Goal: Task Accomplishment & Management: Use online tool/utility

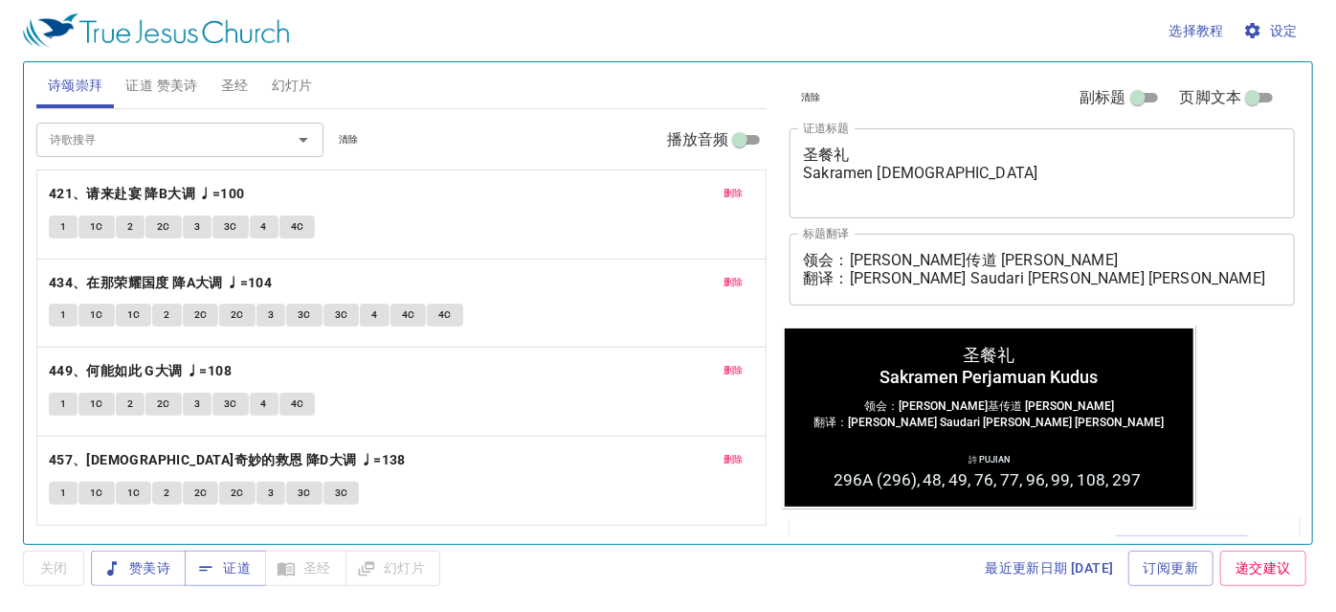
click at [737, 189] on span "删除" at bounding box center [734, 193] width 20 height 17
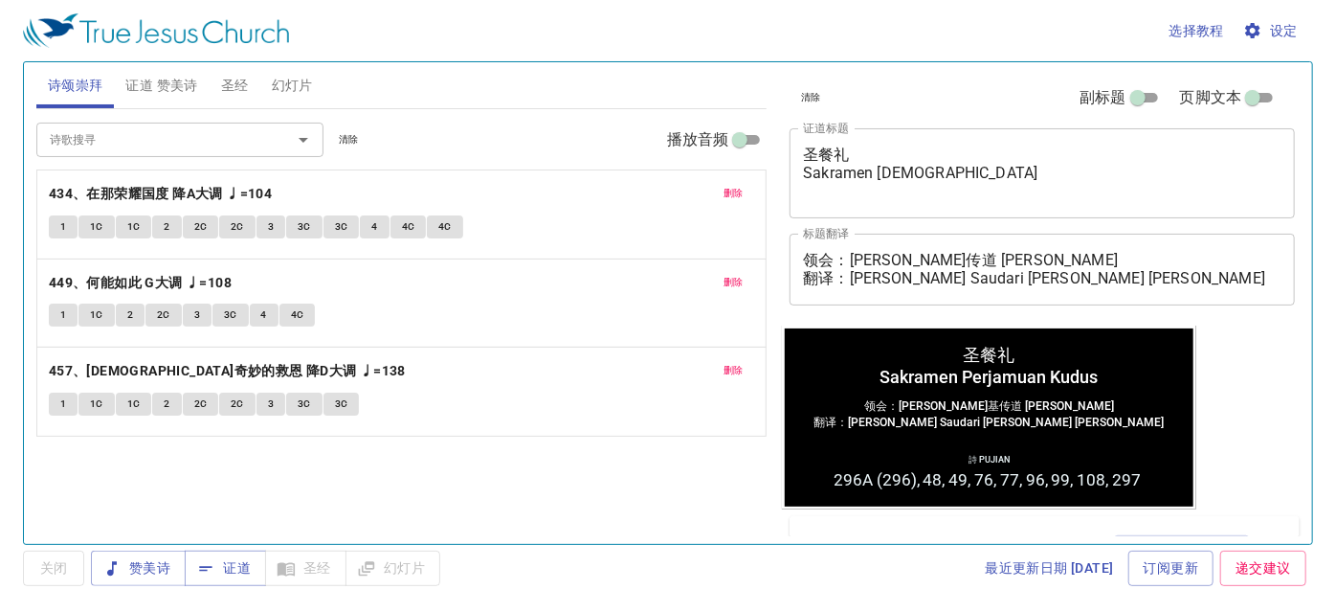
click at [737, 189] on span "删除" at bounding box center [734, 193] width 20 height 17
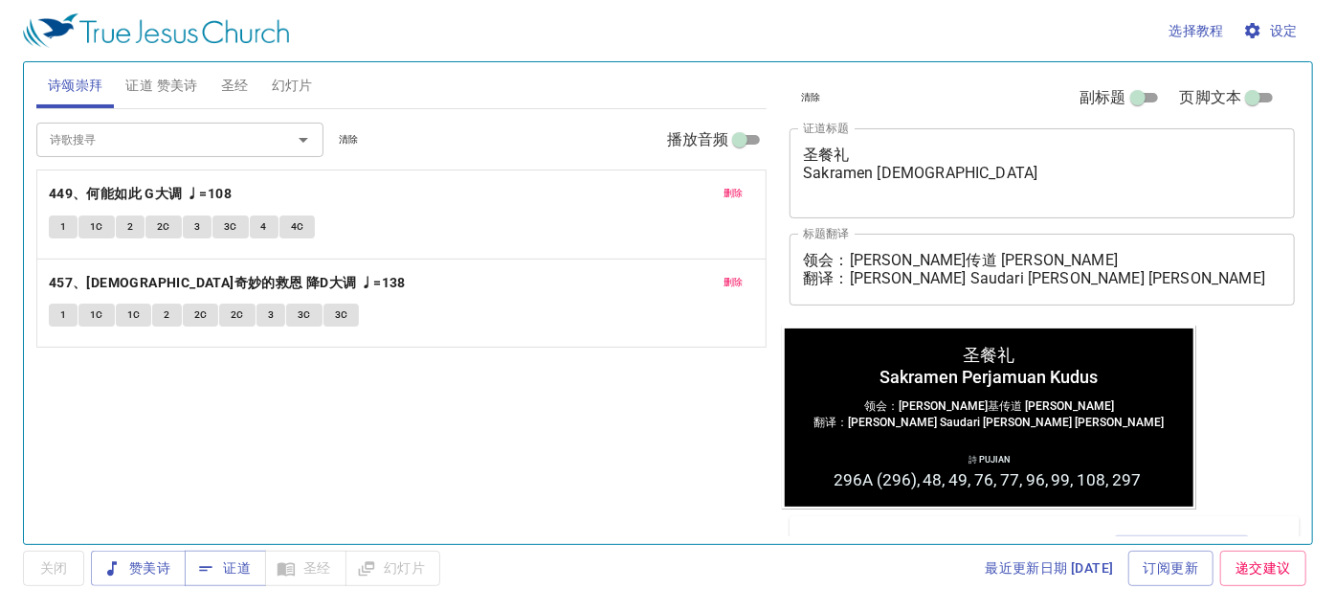
click at [736, 189] on span "删除" at bounding box center [734, 193] width 20 height 17
click at [735, 274] on span "删除" at bounding box center [734, 282] width 20 height 17
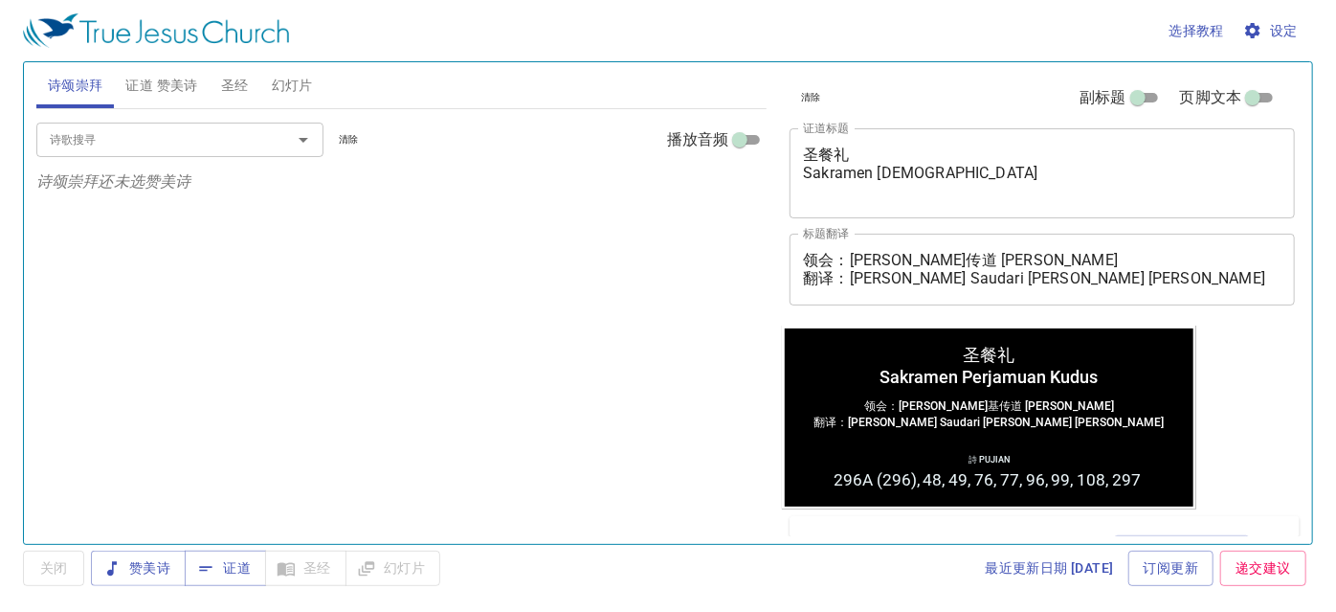
click at [733, 190] on p "诗颂崇拜还未选赞美诗" at bounding box center [401, 181] width 731 height 23
click at [732, 190] on p "诗颂崇拜还未选赞美诗" at bounding box center [401, 181] width 731 height 23
click at [280, 78] on span "幻灯片" at bounding box center [292, 86] width 41 height 24
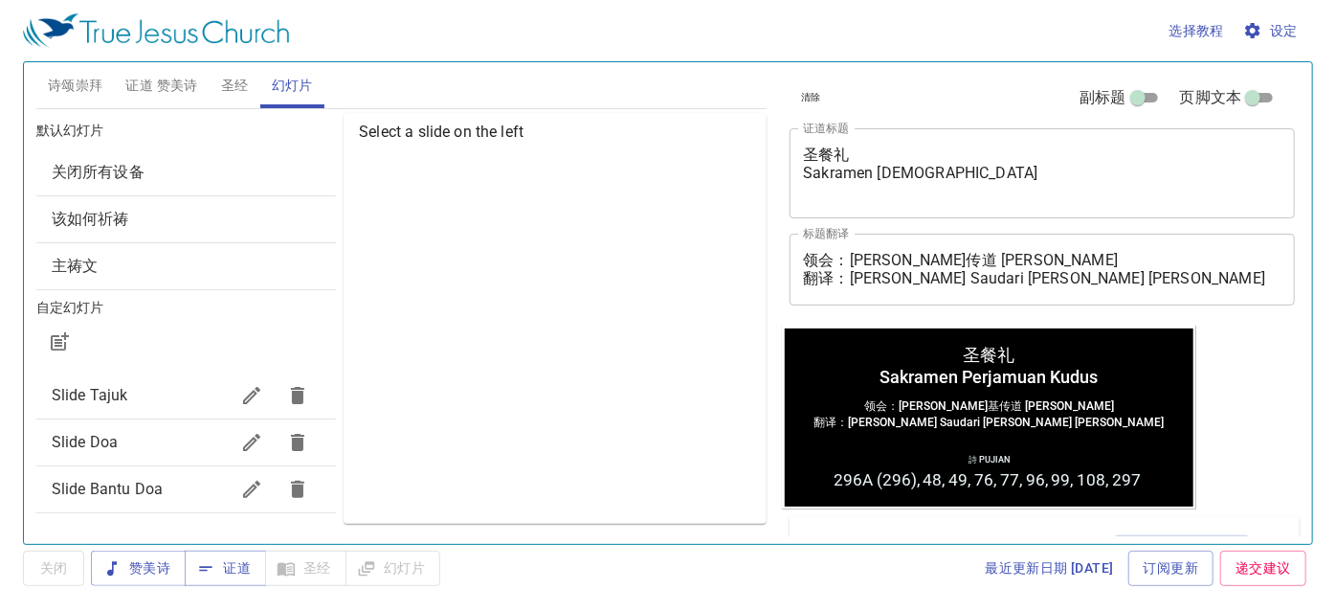
click at [111, 460] on div "Slide Doa" at bounding box center [186, 442] width 300 height 46
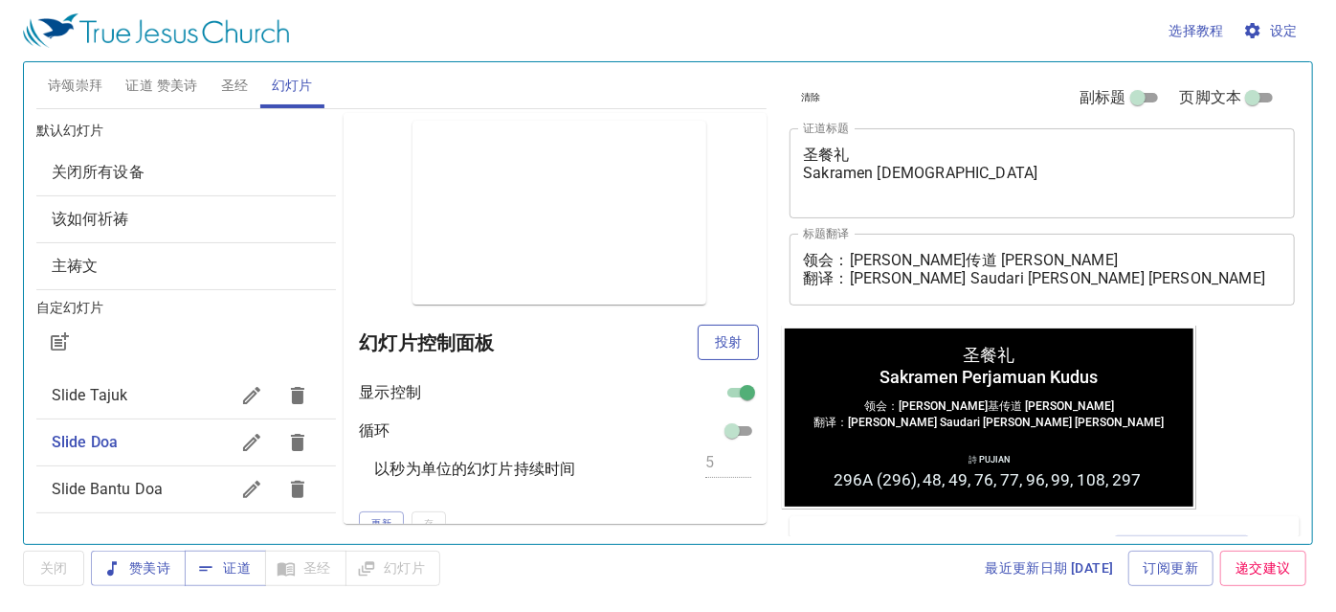
click at [713, 336] on span "投射" at bounding box center [728, 342] width 31 height 24
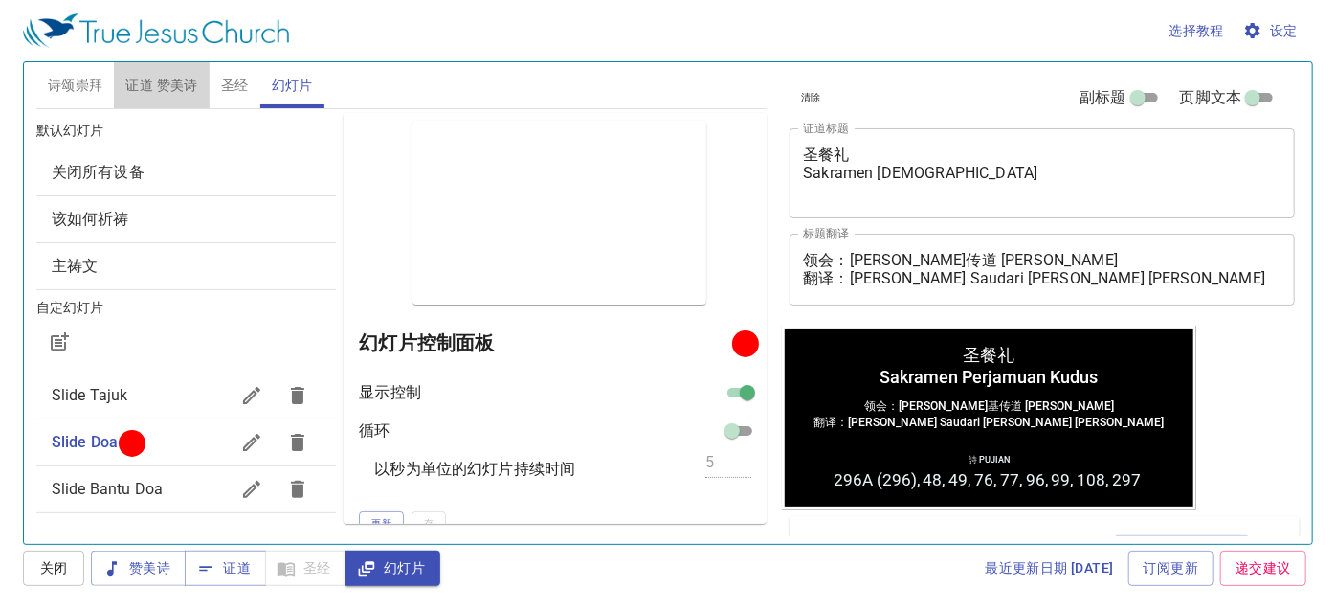
click at [148, 78] on span "证道 赞美诗" at bounding box center [161, 86] width 72 height 24
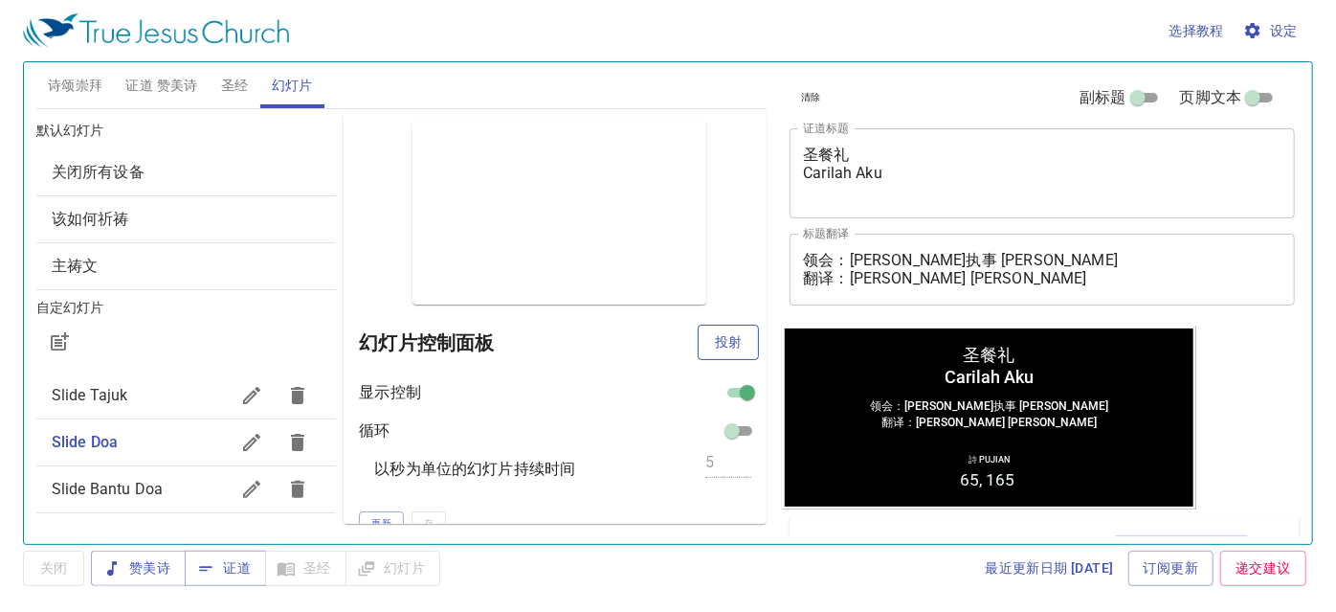
click at [726, 339] on span "投射" at bounding box center [728, 342] width 31 height 24
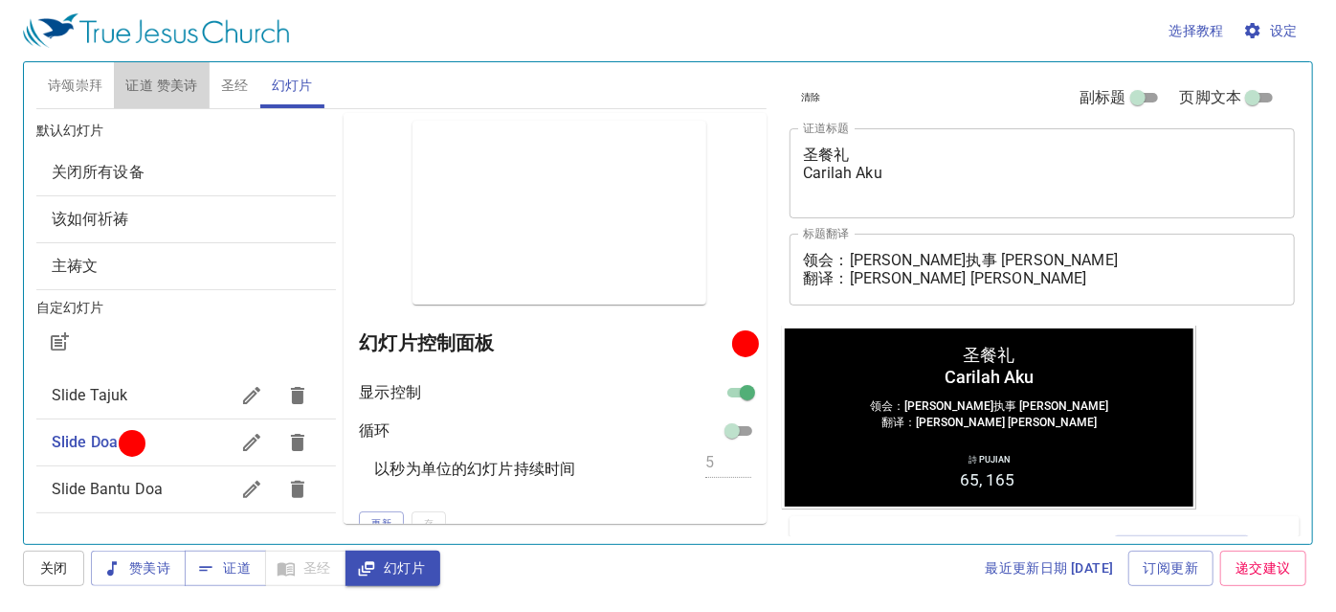
click at [155, 75] on span "证道 赞美诗" at bounding box center [161, 86] width 72 height 24
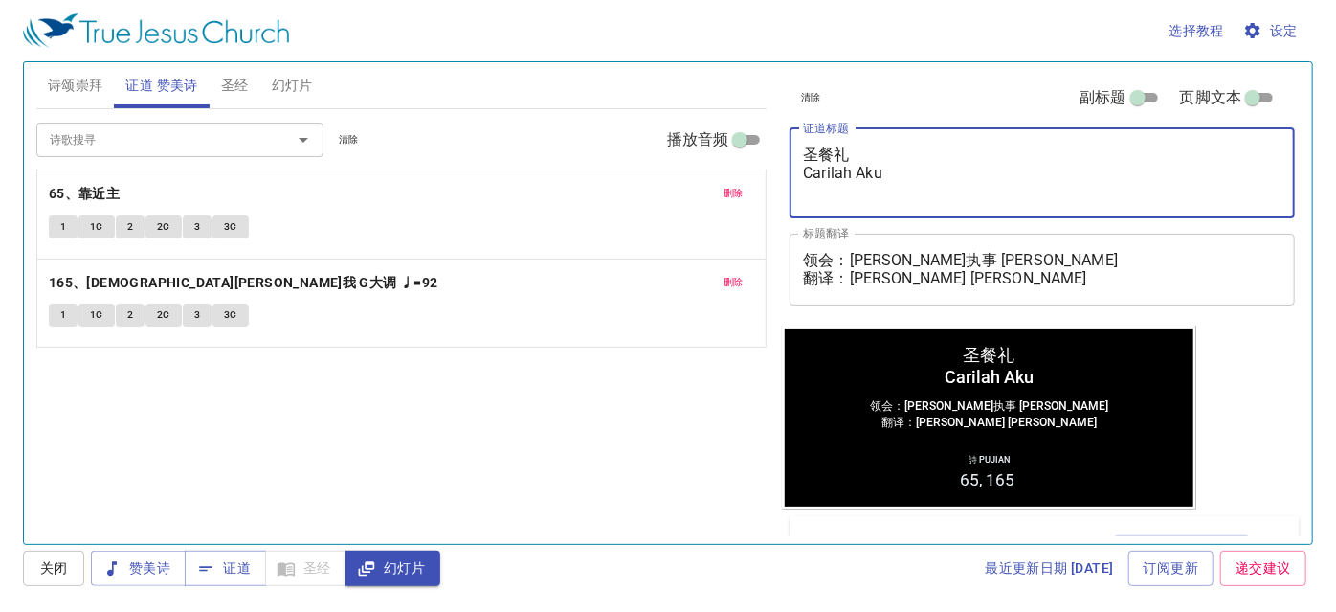
drag, startPoint x: 862, startPoint y: 155, endPoint x: 781, endPoint y: 155, distance: 80.4
click at [781, 155] on div "清除 副标题 页脚文本 证道标题 圣餐礼 Carilah Aku x 证道标题 标题翻译 领会：马太执事 Diaken Matthew 翻译：邓彩颜姊妹 Sa…" at bounding box center [1040, 296] width 533 height 482
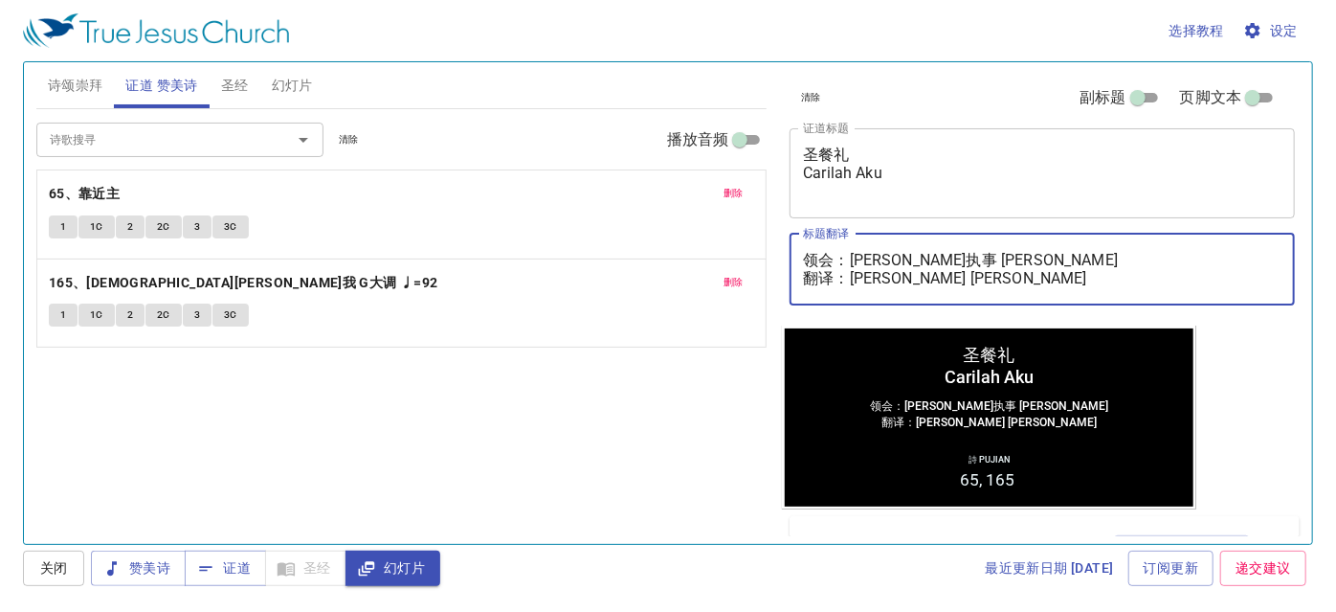
drag, startPoint x: 851, startPoint y: 276, endPoint x: 1085, endPoint y: 281, distance: 233.7
click at [1097, 281] on textarea "领会：马太执事 Diaken Matthew 翻译：邓彩颜姊妹 Saudari Tang Choi Ngan" at bounding box center [1042, 269] width 479 height 36
paste textarea "李晶莹姊妹 Saudari Lee Jing Ying"
type textarea "领会：[PERSON_NAME]执事 [PERSON_NAME] 翻译：[PERSON_NAME]姊妹 [PERSON_NAME]"
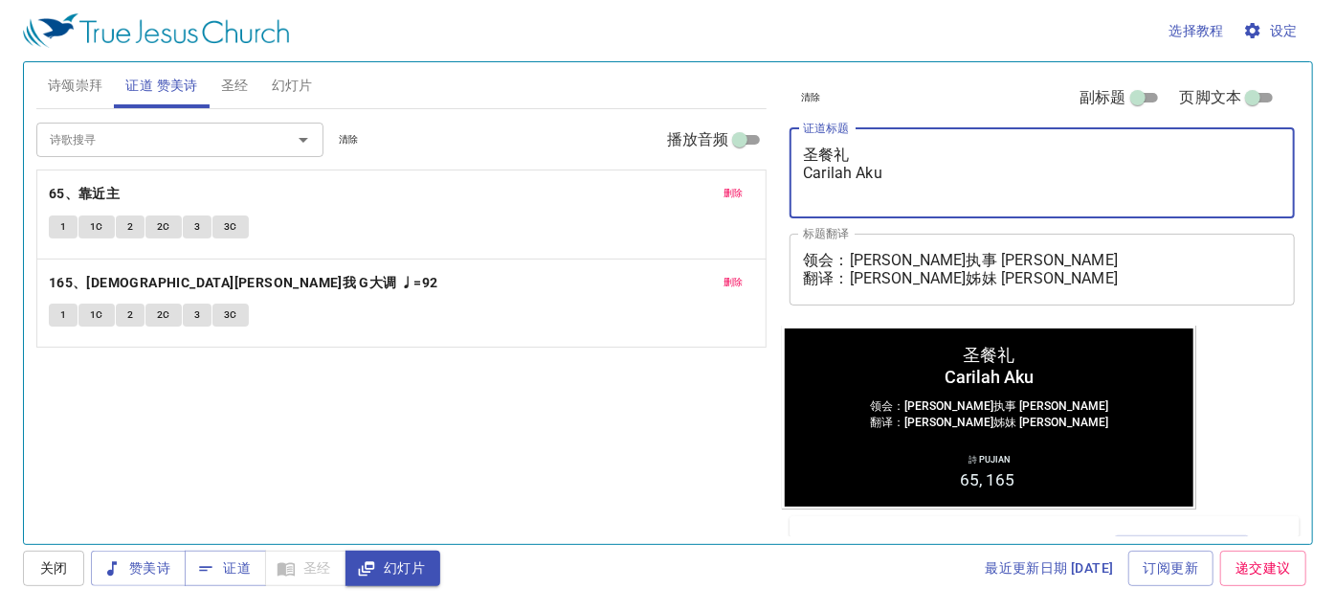
drag, startPoint x: 834, startPoint y: 151, endPoint x: 776, endPoint y: 155, distance: 57.6
click at [776, 155] on div "清除 副标题 页脚文本 证道标题 圣餐礼 Carilah Aku x 证道标题 标题翻译 领会：马太执事 Diaken Matthew 翻译：李晶莹姊妹 Sa…" at bounding box center [1040, 296] width 533 height 482
type textarea "你们要寻求我 Carilah Aku"
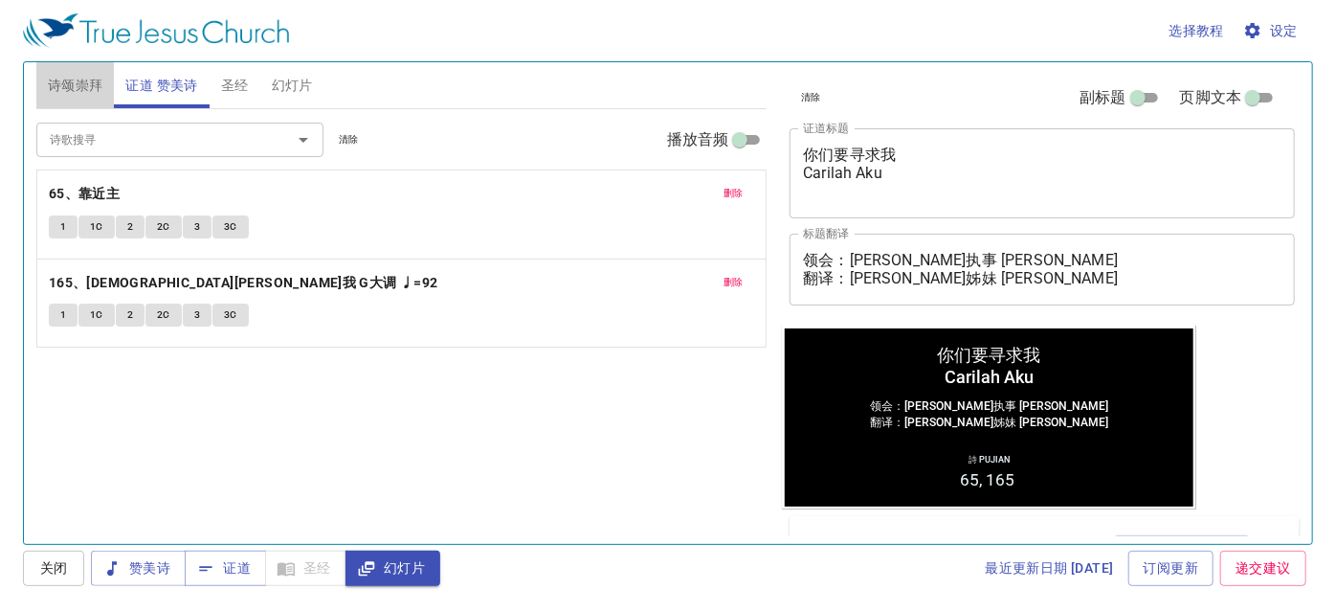
click at [70, 83] on span "诗颂崇拜" at bounding box center [76, 86] width 56 height 24
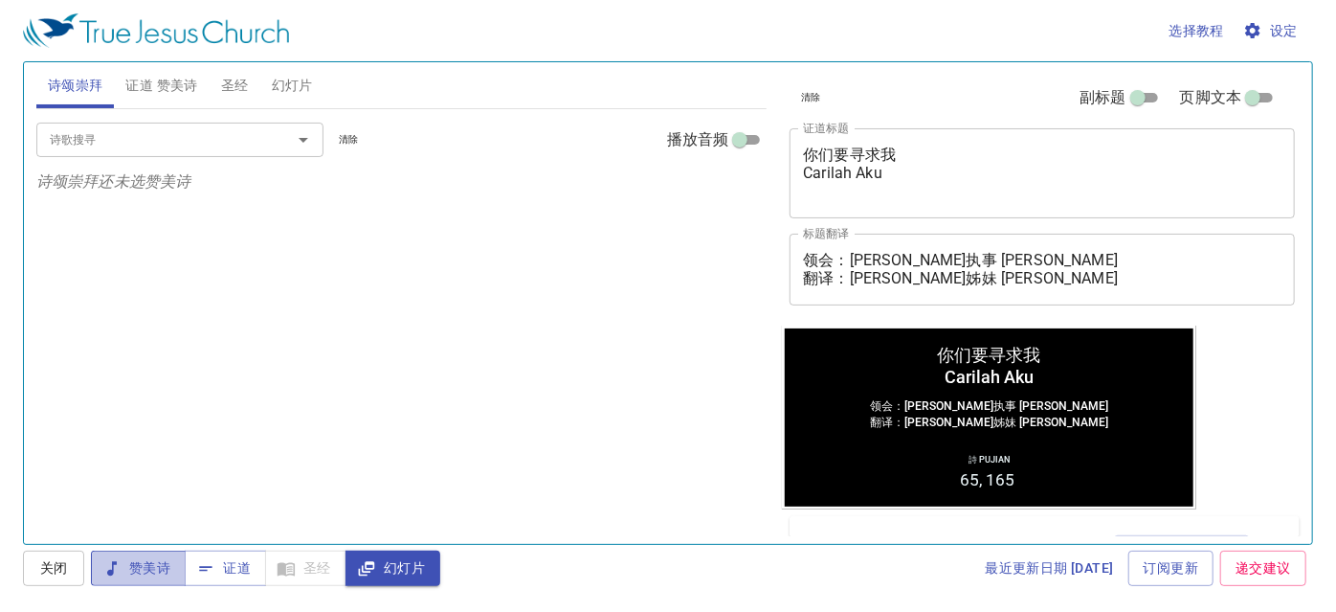
click at [140, 575] on span "赞美诗" at bounding box center [138, 568] width 64 height 24
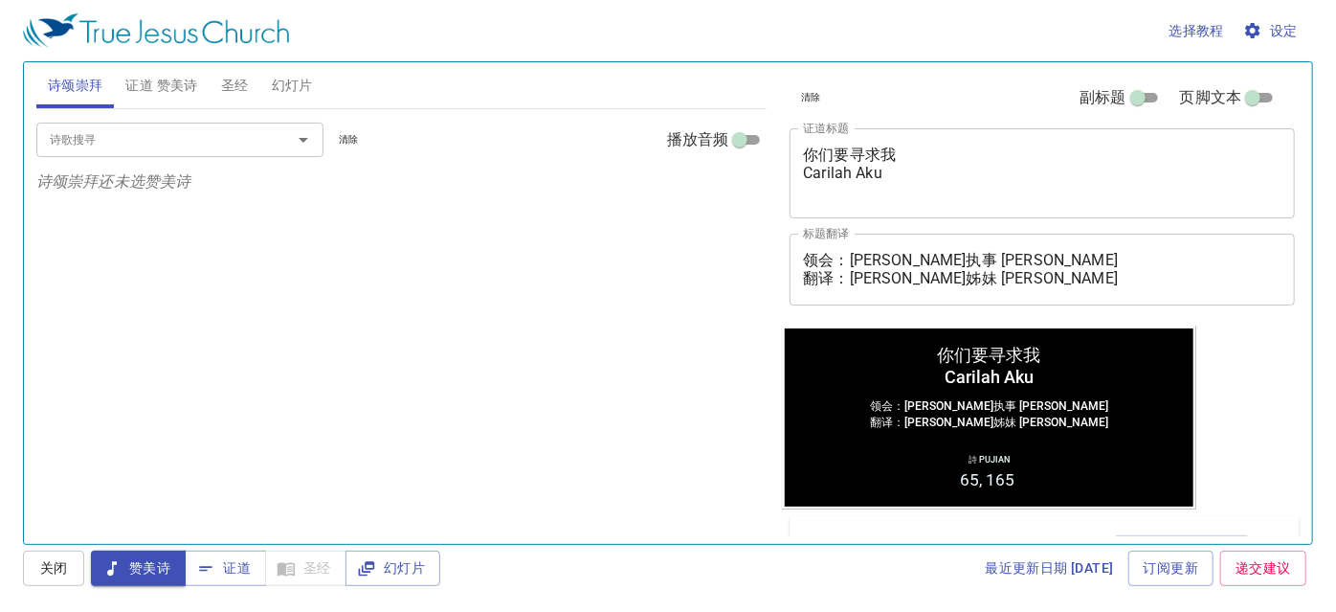
click at [85, 140] on input "诗歌搜寻" at bounding box center [151, 139] width 219 height 22
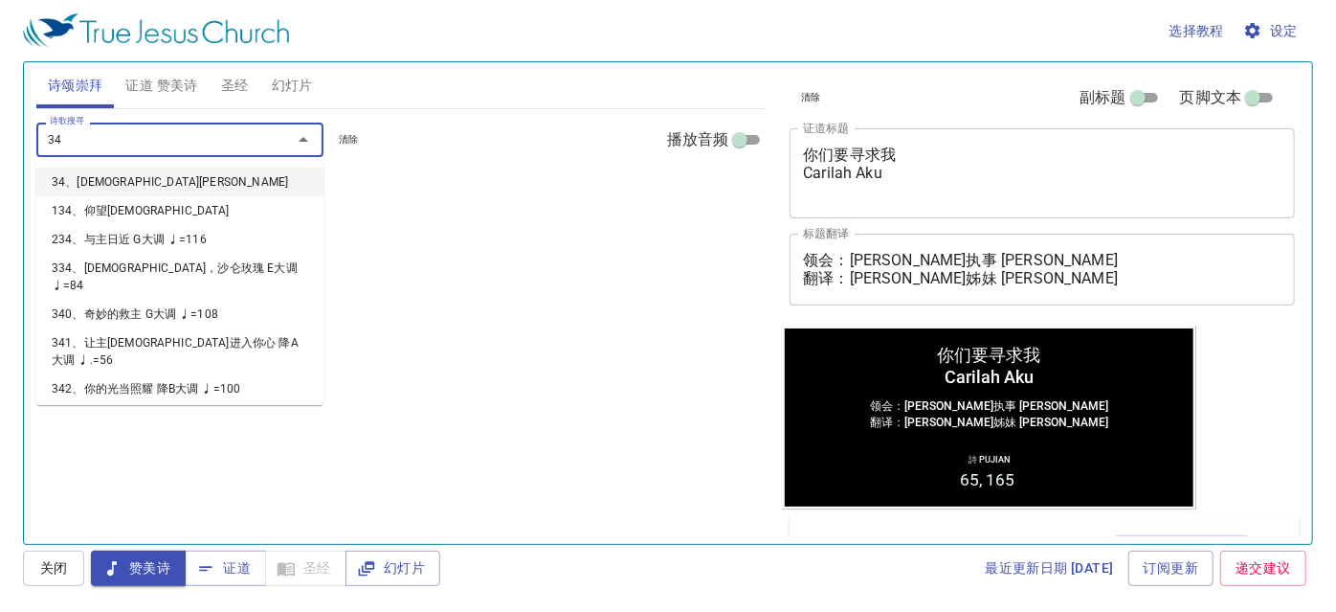
type input "344"
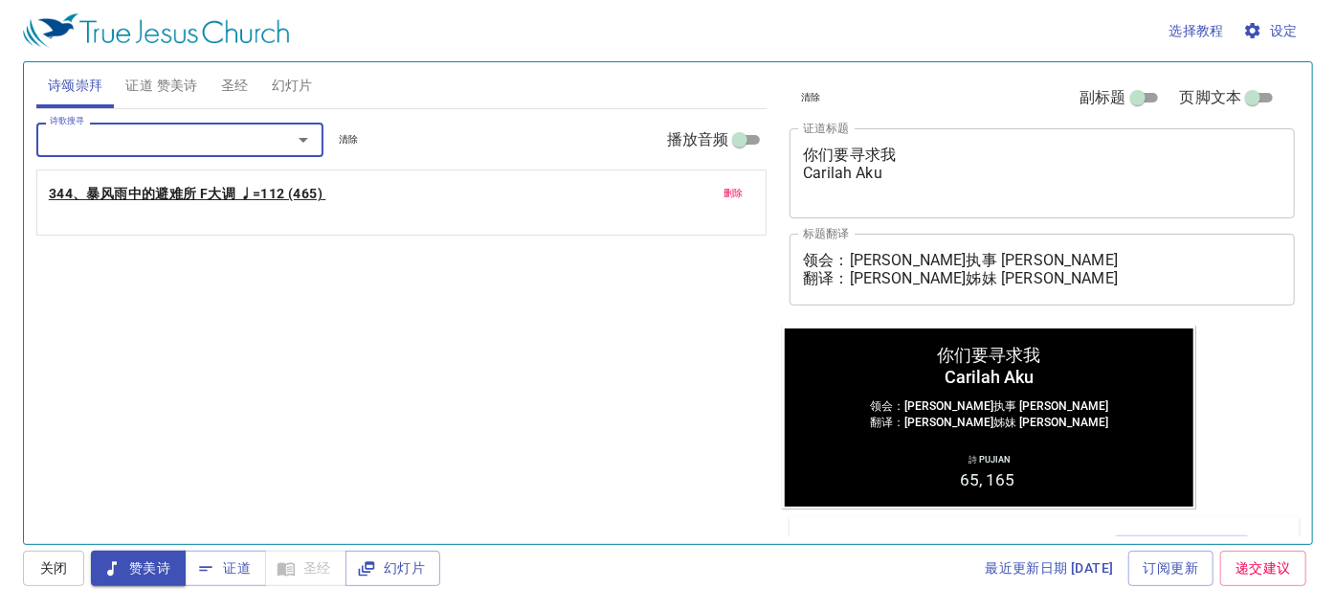
click at [102, 193] on b "344、暴风雨中的避难所 F大调 ♩=112 (465)" at bounding box center [186, 194] width 274 height 24
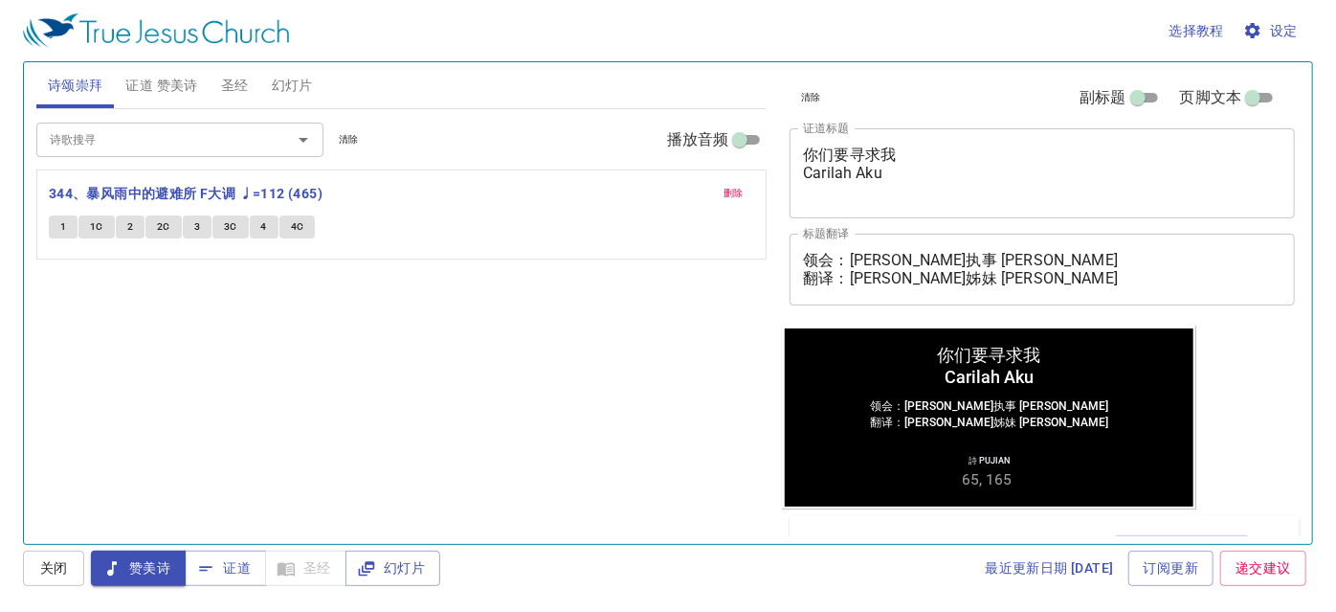
click at [168, 140] on input "诗歌搜寻" at bounding box center [151, 139] width 219 height 22
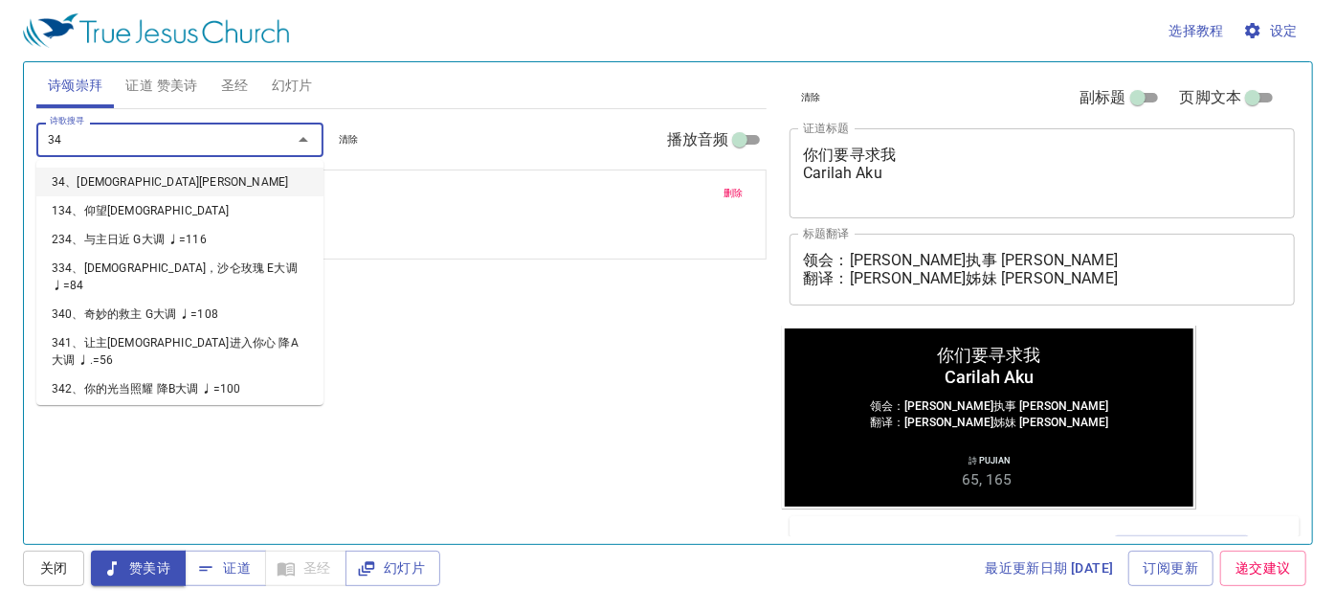
type input "349"
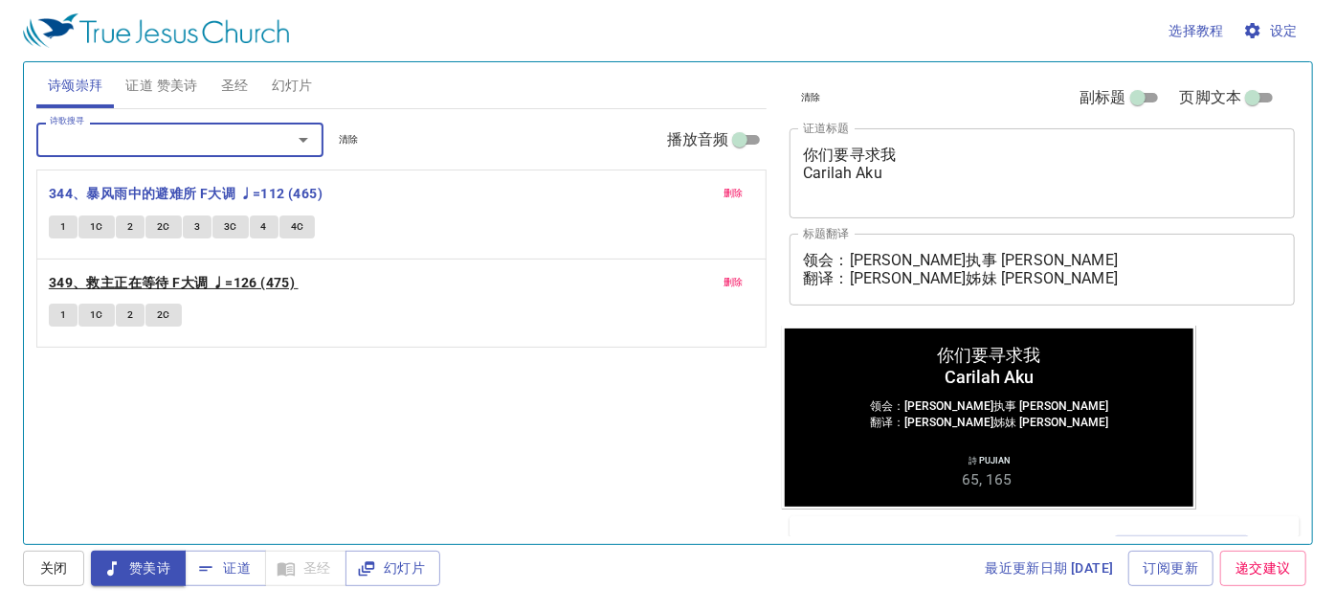
click at [127, 279] on b "349、救主正在等待 F大调 ♩=126 (475)" at bounding box center [172, 283] width 246 height 24
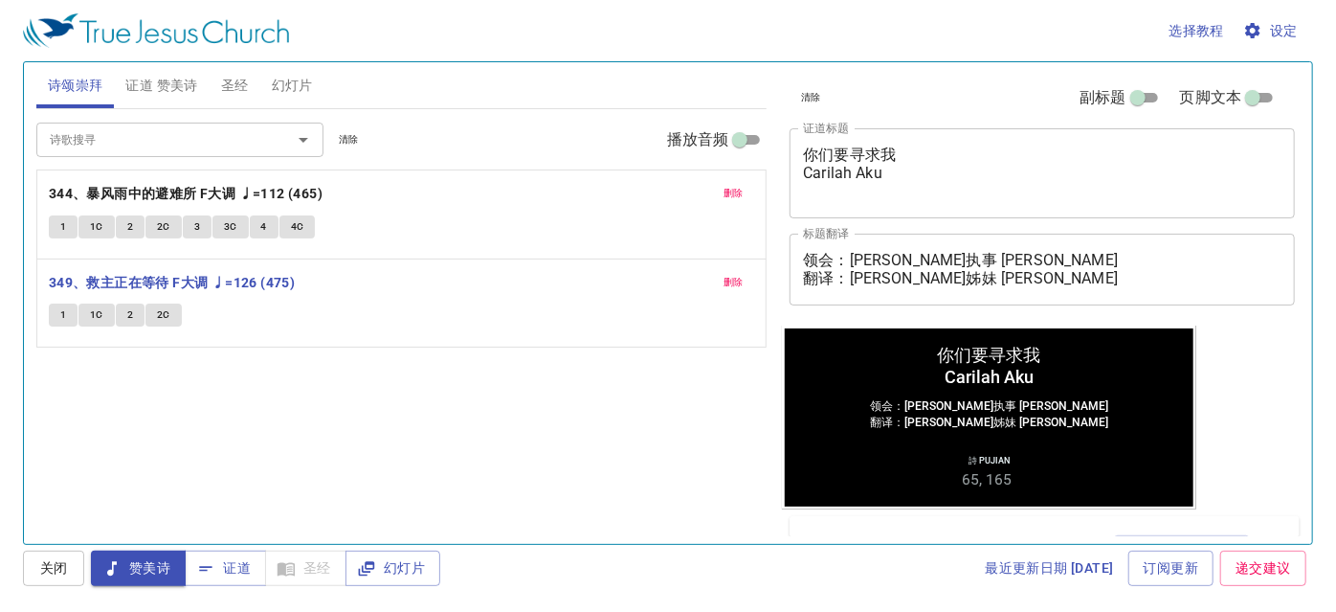
click at [177, 129] on input "诗歌搜寻" at bounding box center [151, 139] width 219 height 22
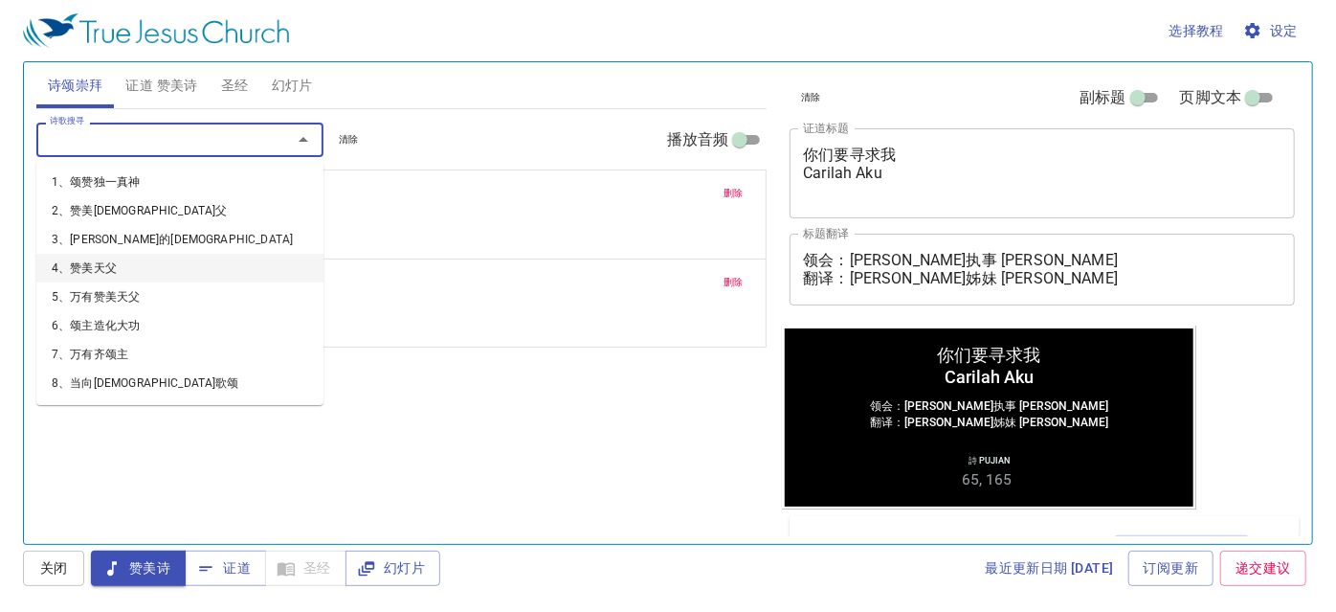
click at [525, 413] on div "诗歌搜寻 诗歌搜寻 清除 播放音频 删除 344、暴风雨中的避难所 F大调 ♩=112 (465) 1 1C 2 2C 3 3C 4 4C 删除 349、救主…" at bounding box center [401, 318] width 731 height 418
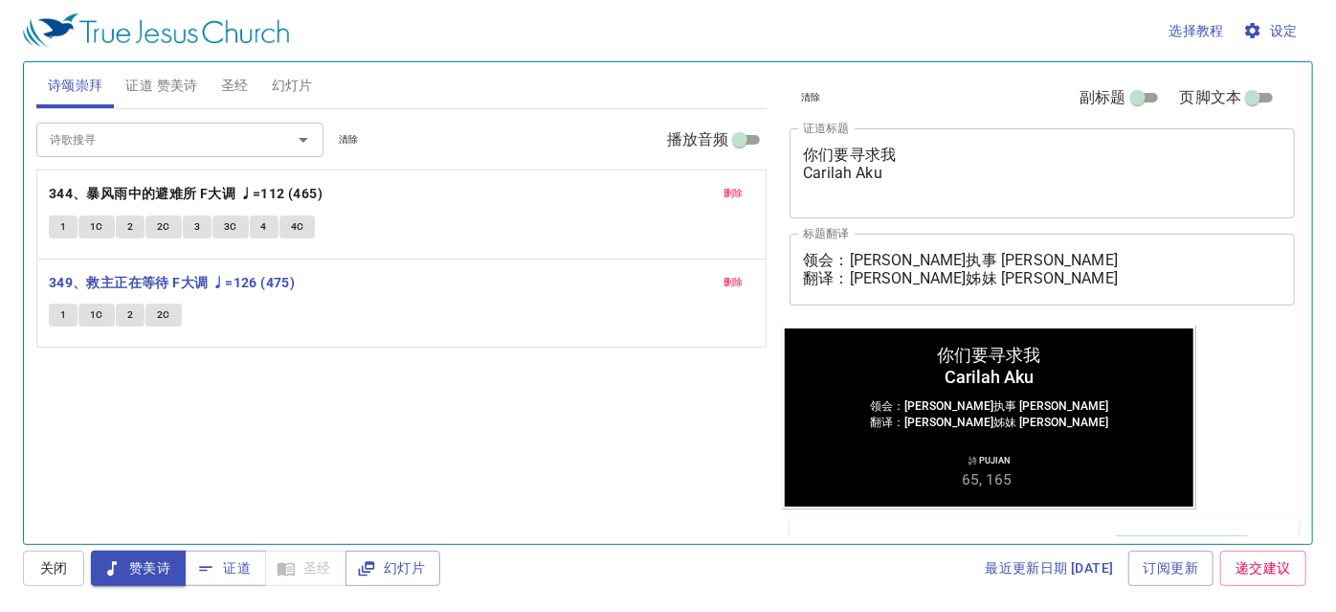
click at [168, 80] on span "证道 赞美诗" at bounding box center [161, 86] width 72 height 24
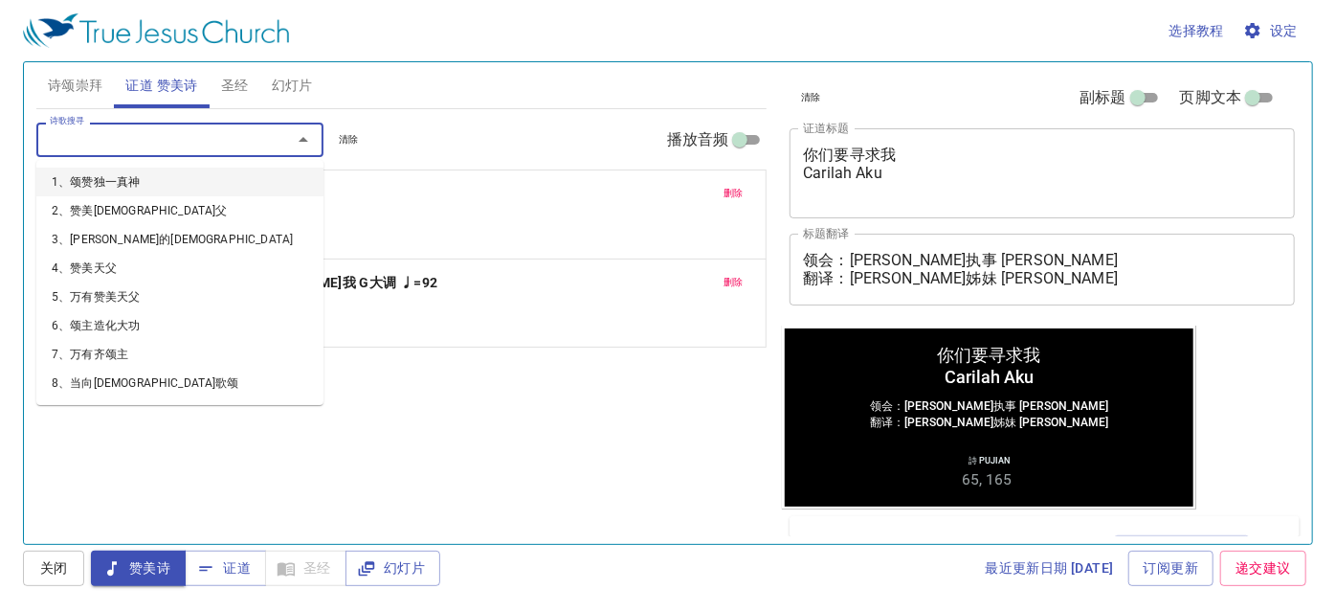
click at [157, 132] on input "诗歌搜寻" at bounding box center [151, 139] width 219 height 22
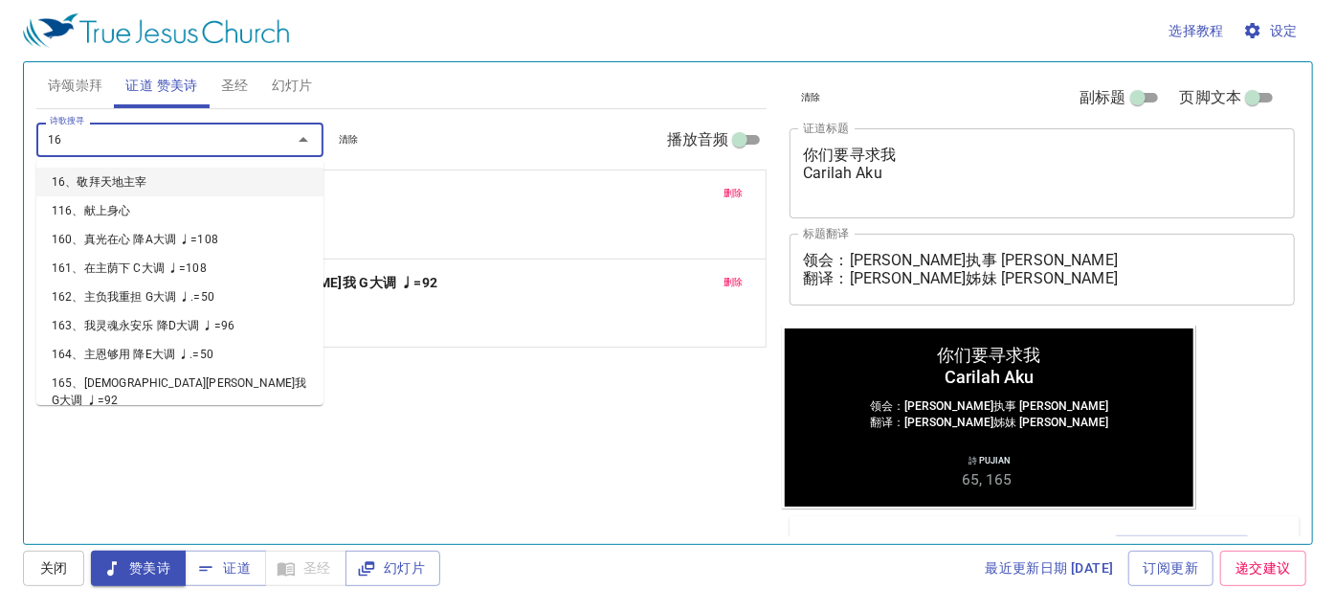
type input "1"
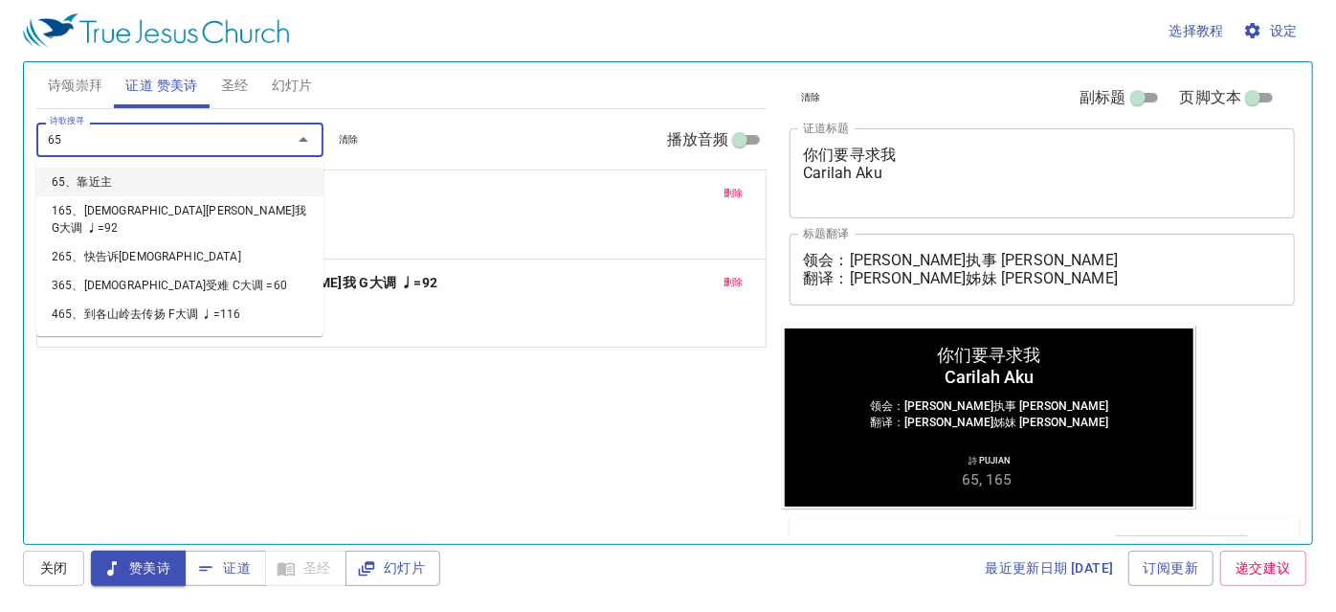
type input "6"
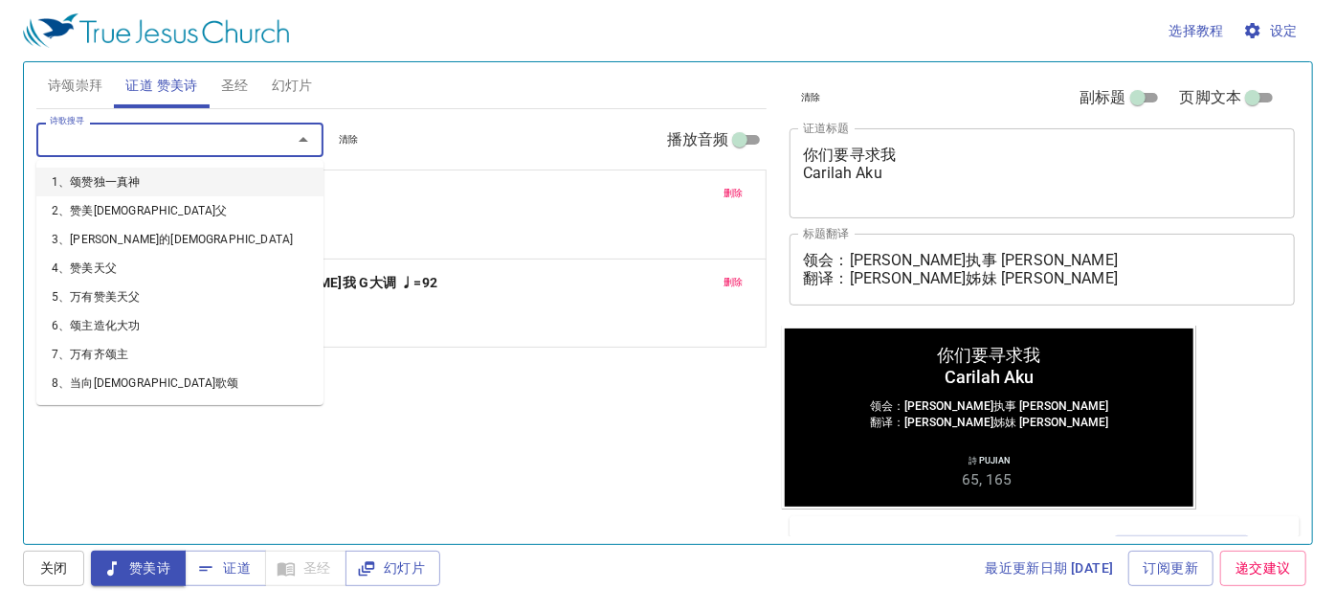
click at [515, 373] on div "诗歌搜寻 诗歌搜寻 清除 播放音频 删除 65、靠近主 1 1C 2 2C 3 3C 删除 165、耶稣怀抱我 G大调 ♩=92 1 1C 2 2C 3 3C" at bounding box center [401, 318] width 731 height 418
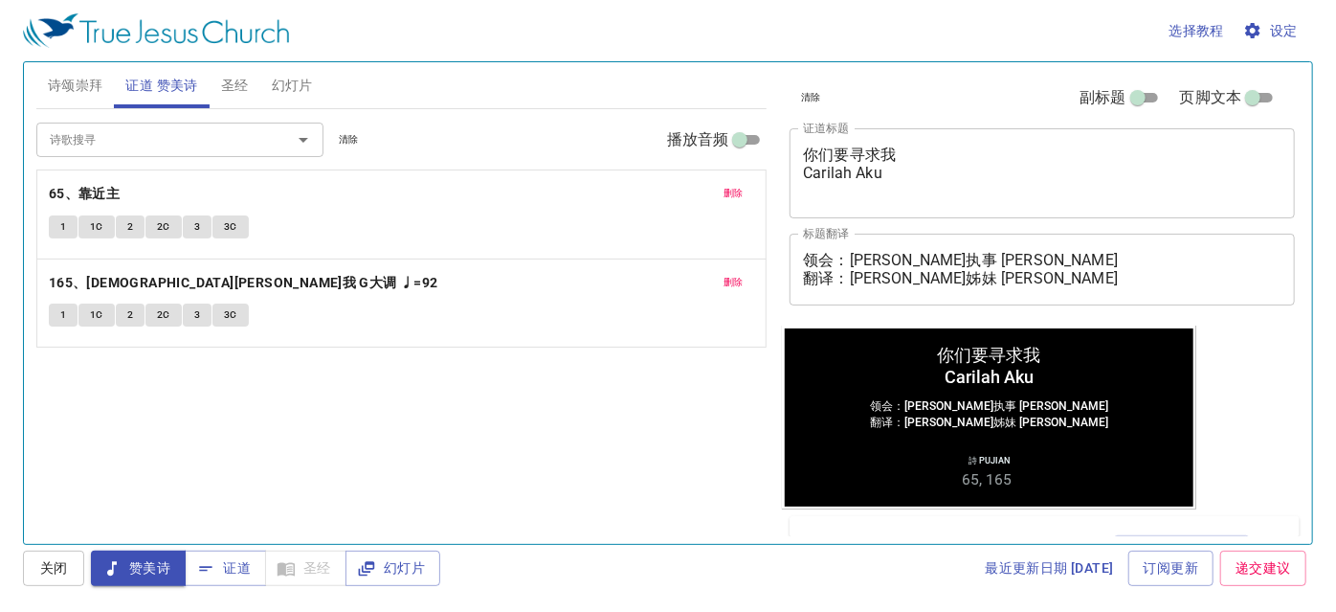
click at [70, 79] on span "诗颂崇拜" at bounding box center [76, 86] width 56 height 24
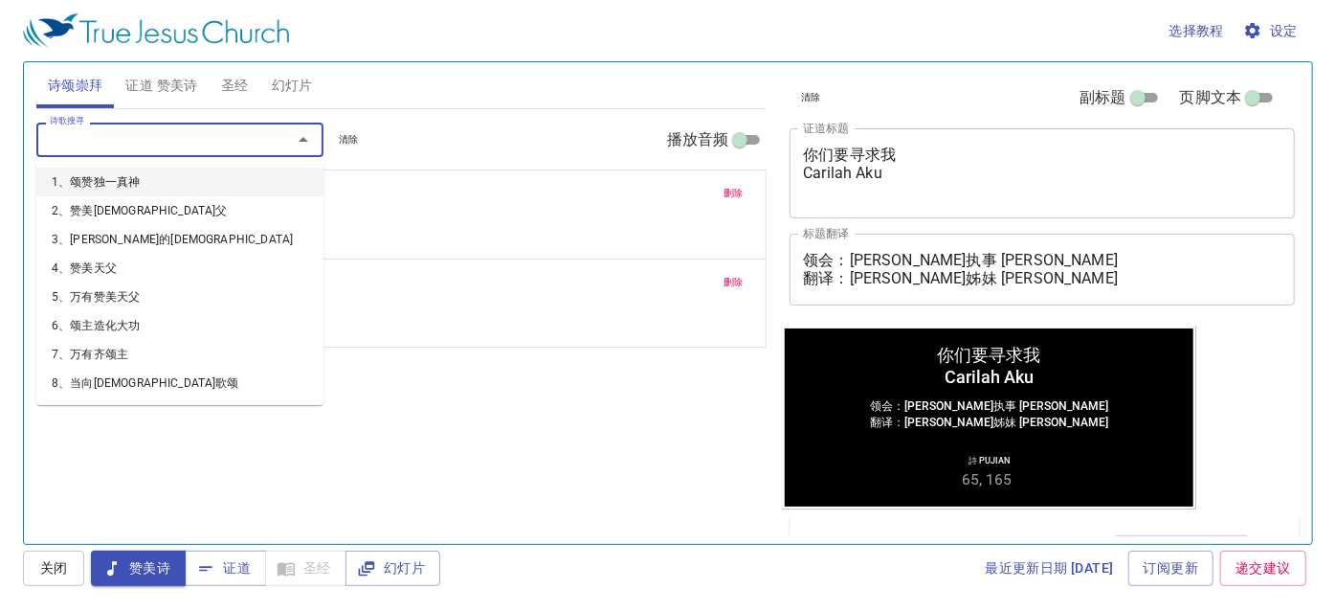
click at [150, 137] on input "诗歌搜寻" at bounding box center [151, 139] width 219 height 22
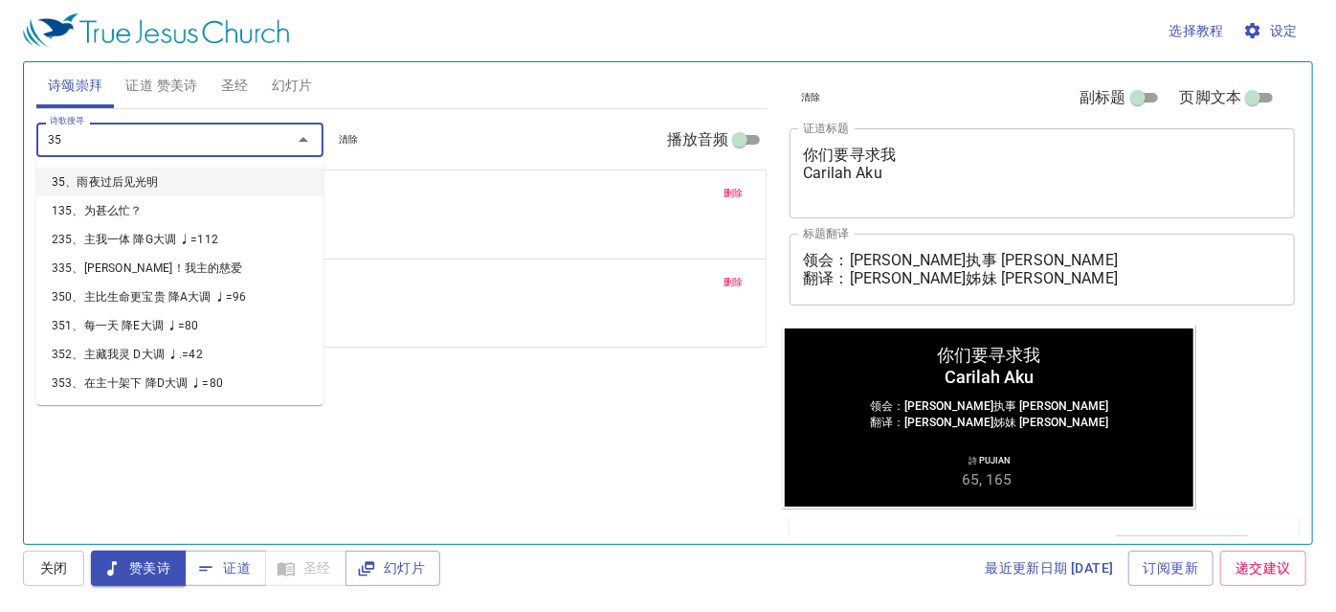
type input "351"
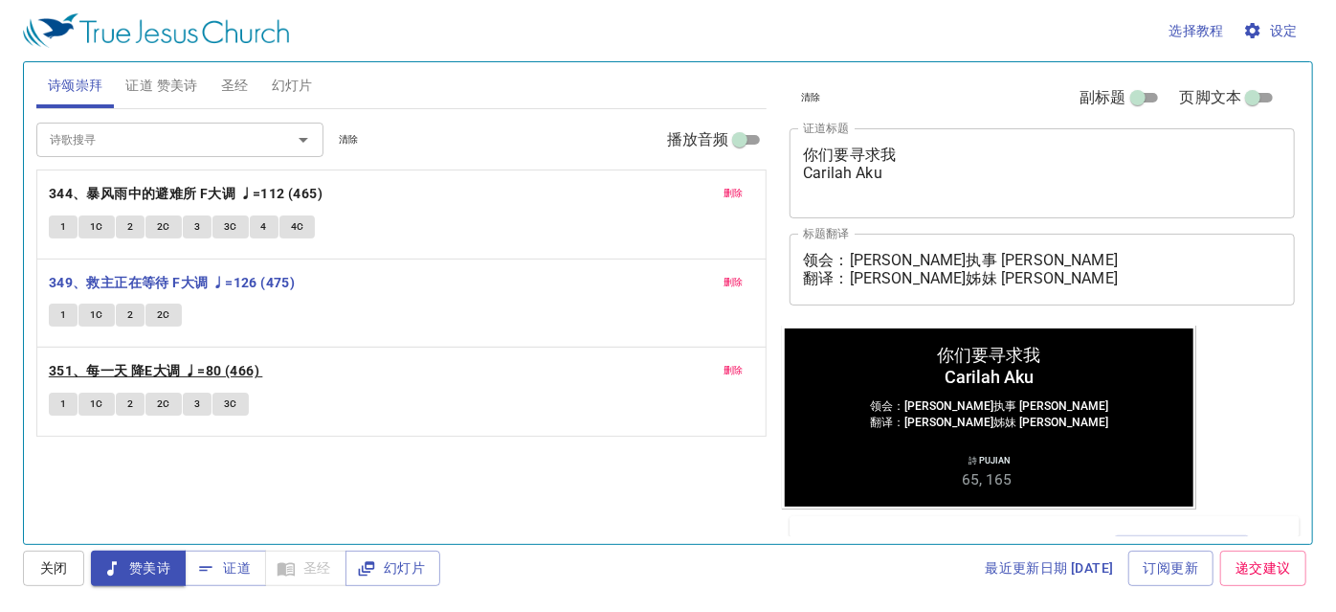
click at [124, 366] on b "351、每一天 降E大调 ♩=80 (466)" at bounding box center [154, 371] width 211 height 24
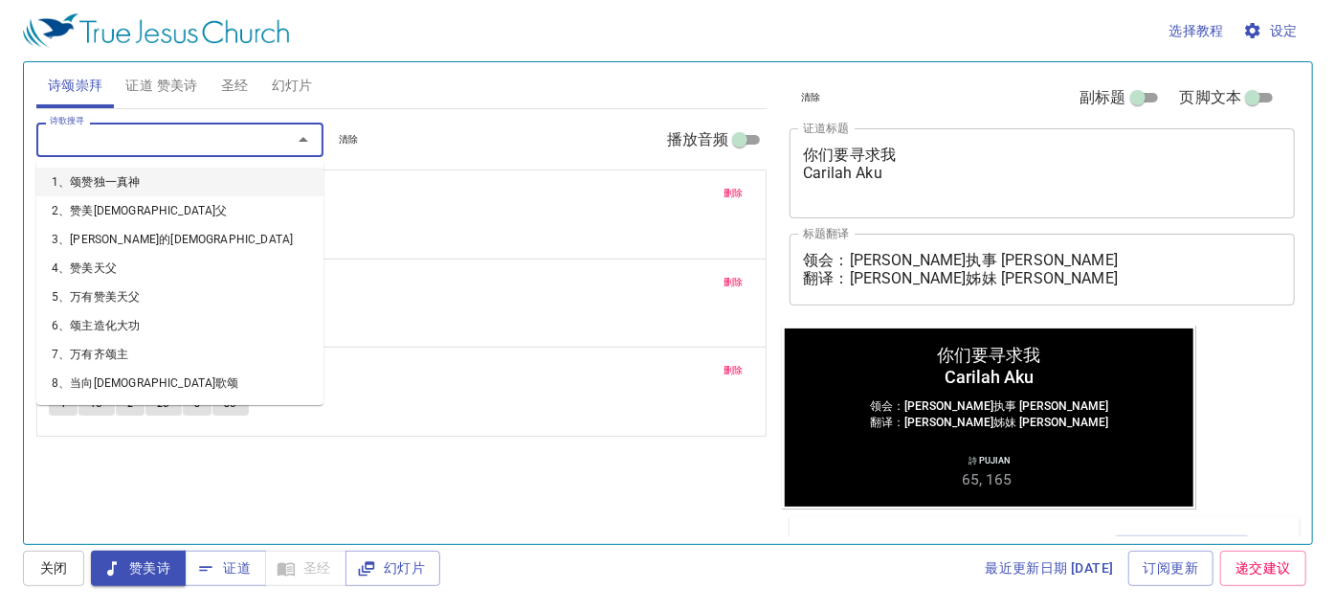
click at [128, 141] on input "诗歌搜寻" at bounding box center [151, 139] width 219 height 22
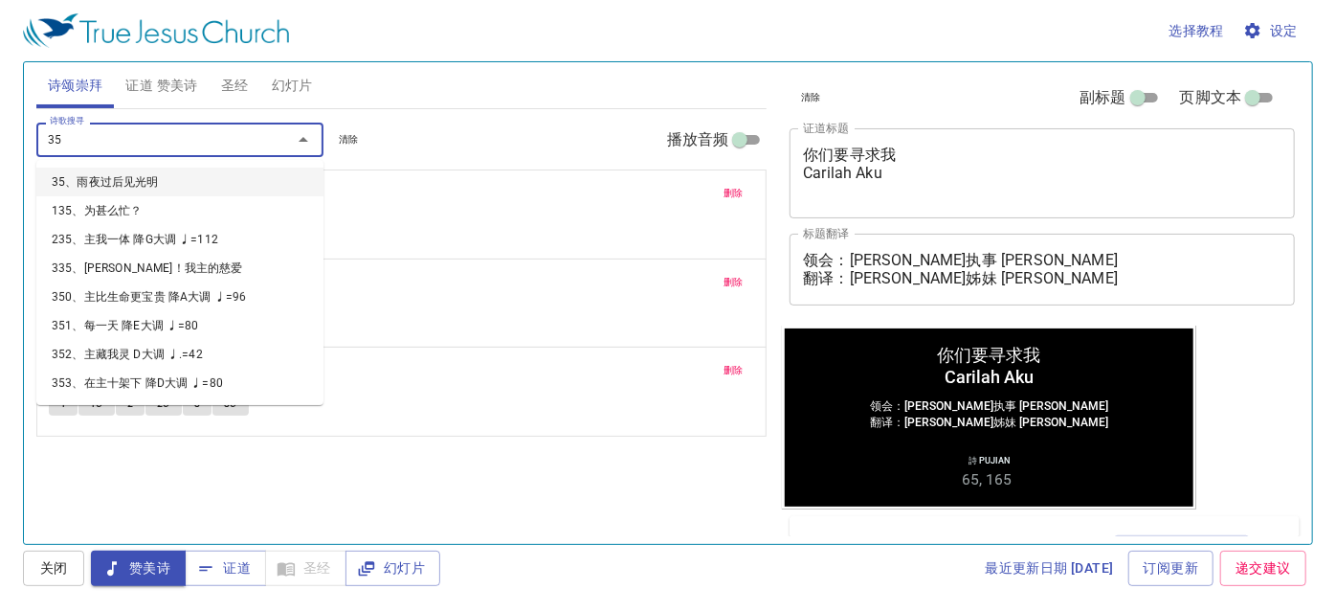
type input "358"
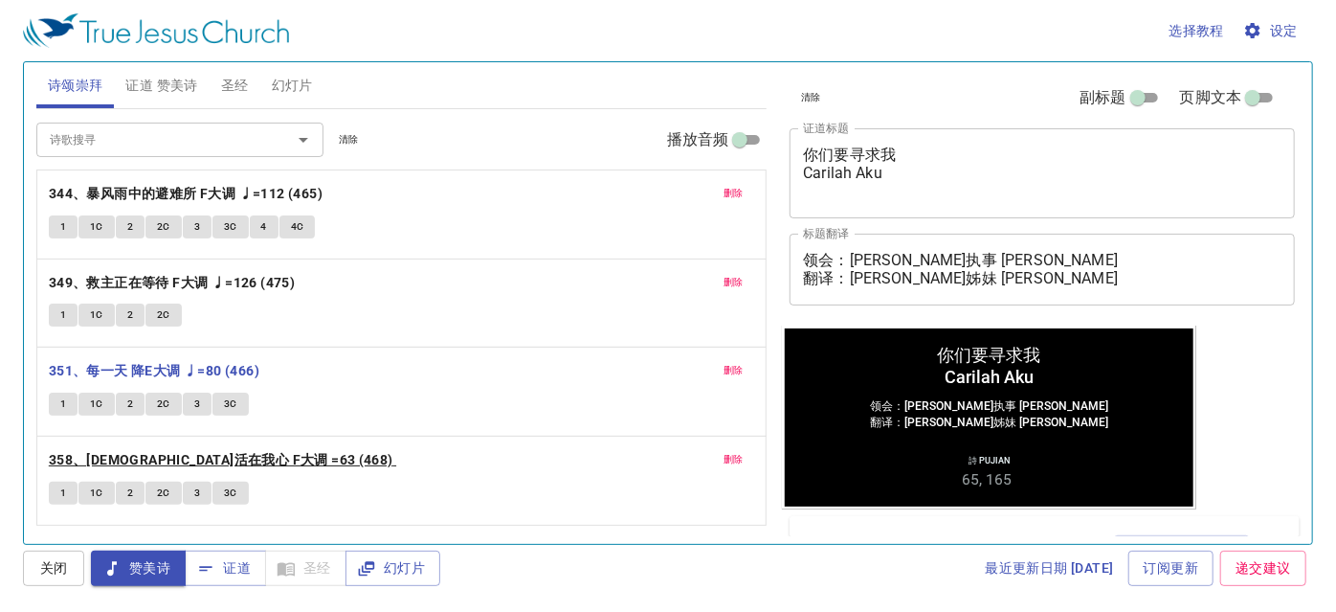
click at [112, 450] on b "358、[DEMOGRAPHIC_DATA]活在我心 F大调 =63 (468)" at bounding box center [221, 460] width 345 height 24
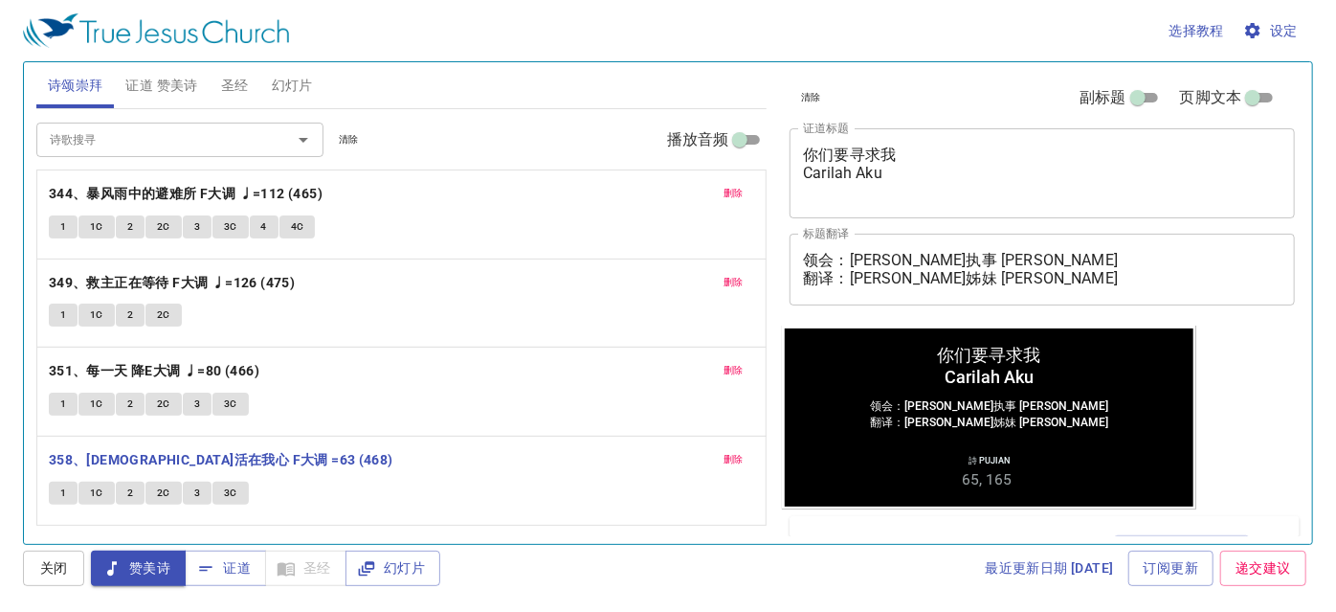
click at [143, 132] on input "诗歌搜寻" at bounding box center [151, 139] width 219 height 22
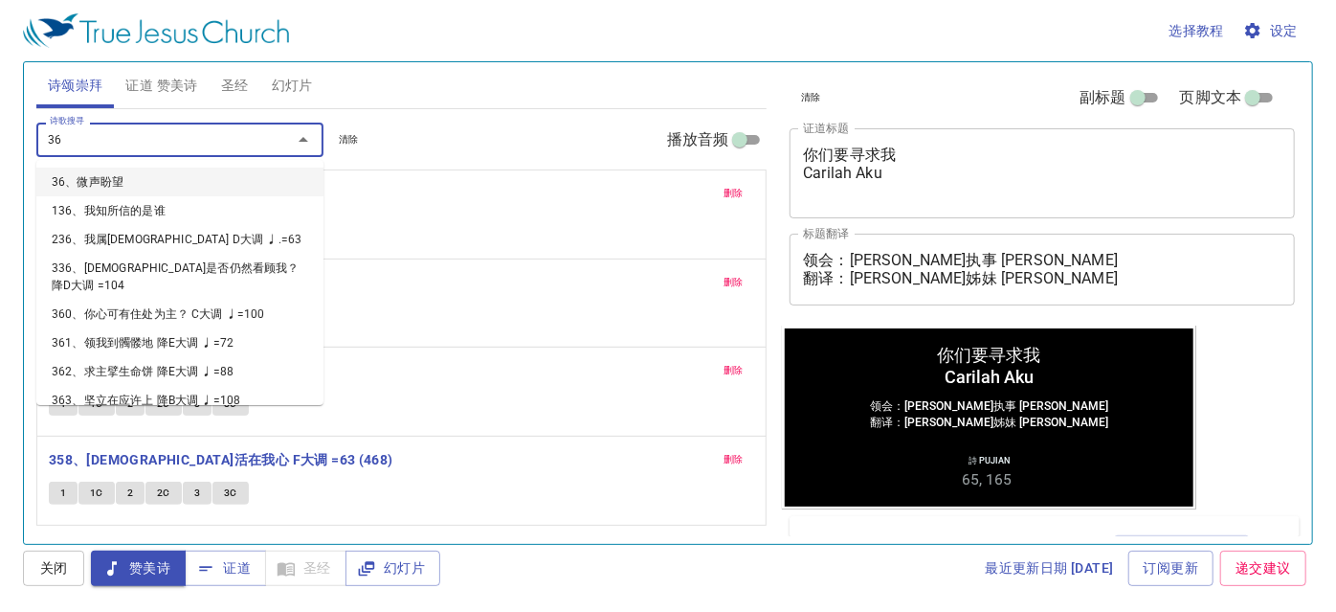
type input "363"
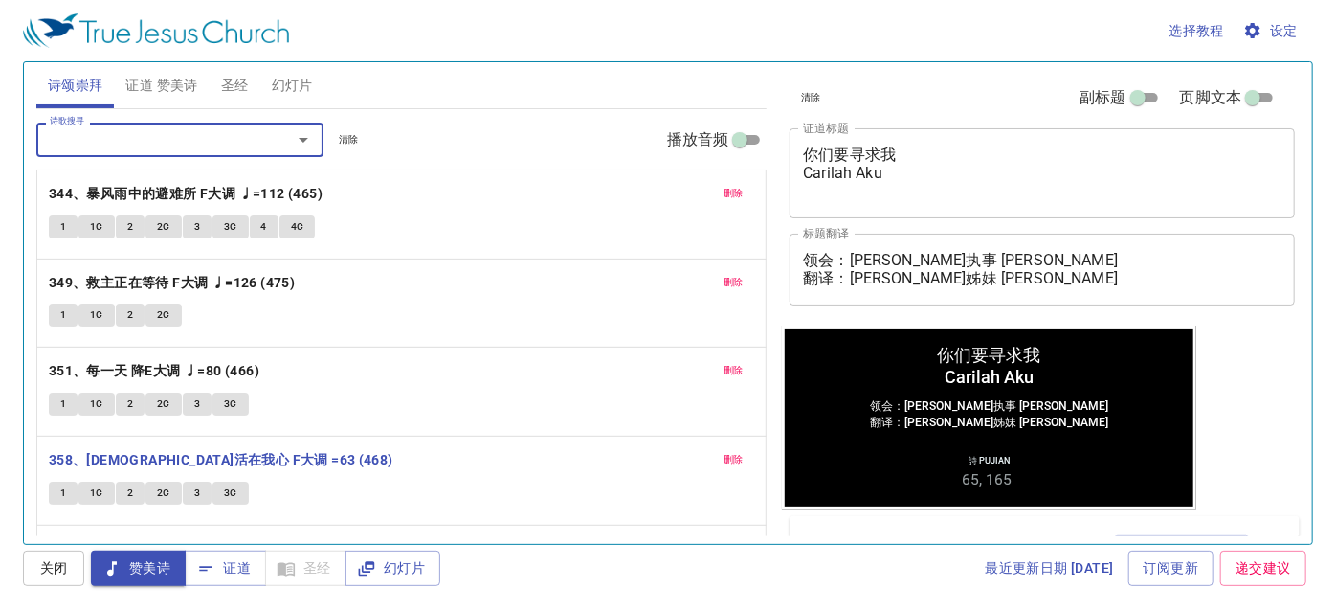
scroll to position [50, 0]
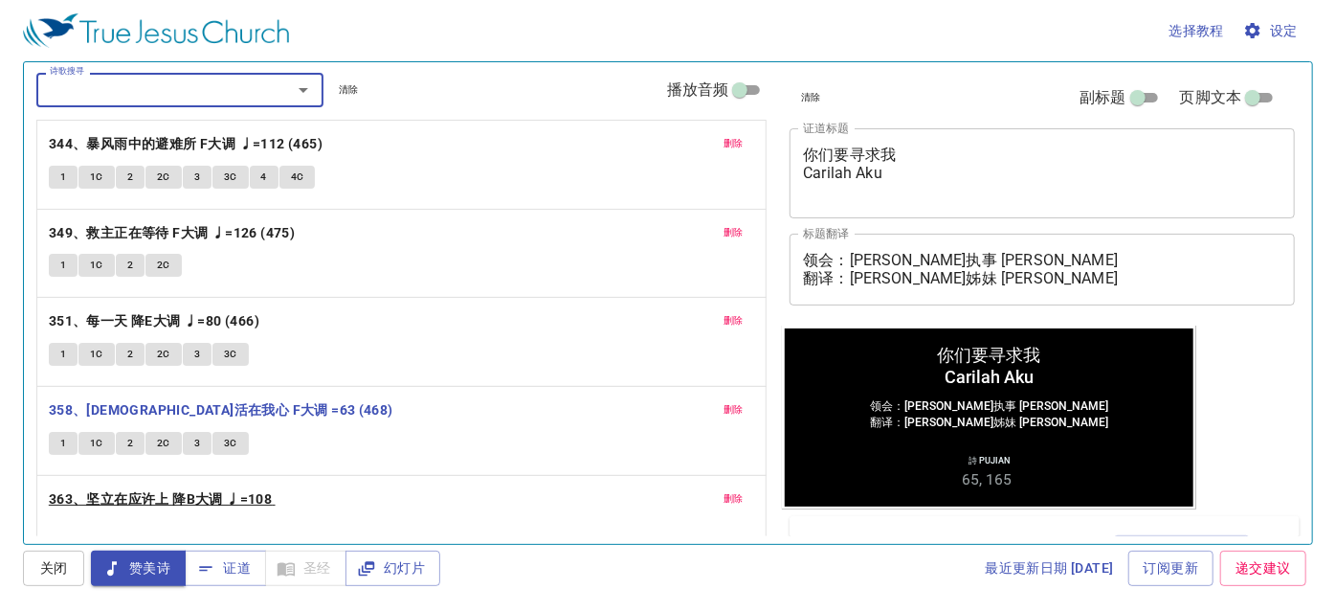
click at [168, 497] on b "363、坚立在应许上 降B大调 ♩=108" at bounding box center [160, 499] width 223 height 24
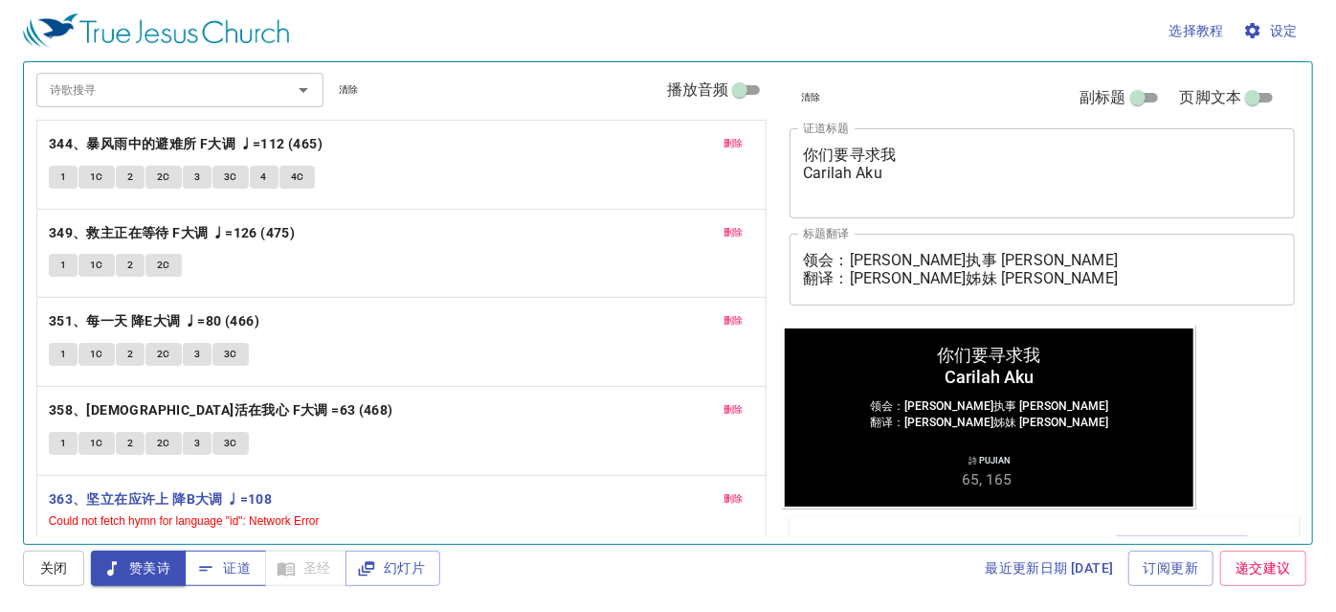
click at [228, 565] on span "证道" at bounding box center [225, 568] width 51 height 24
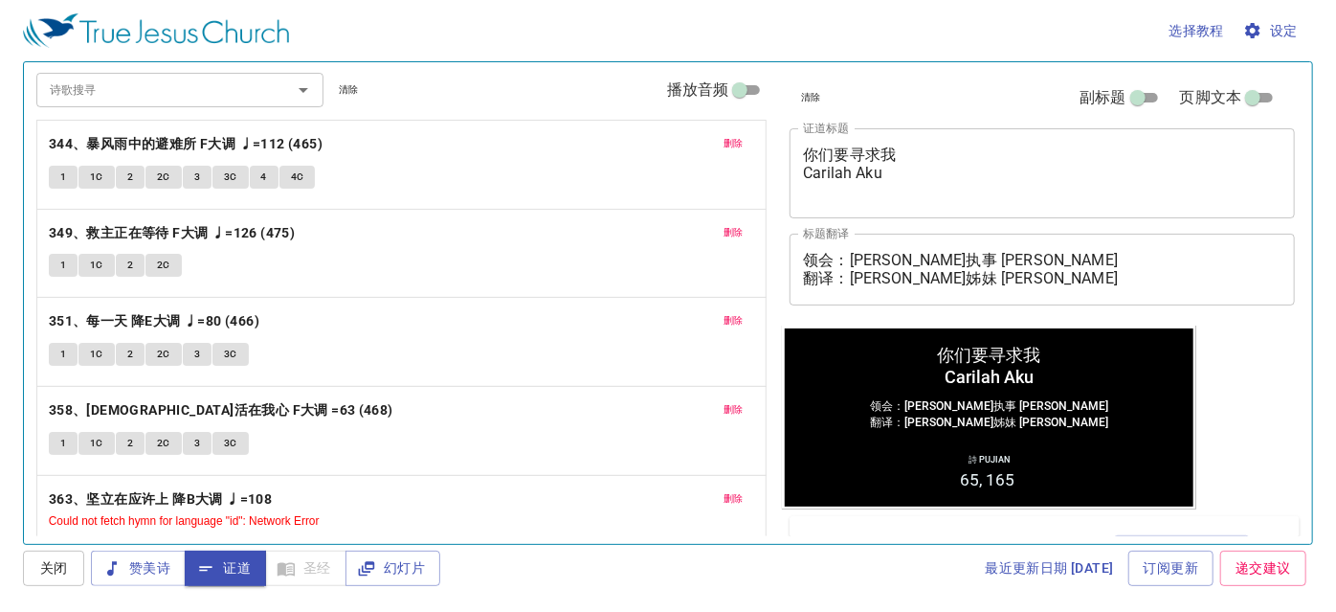
scroll to position [0, 0]
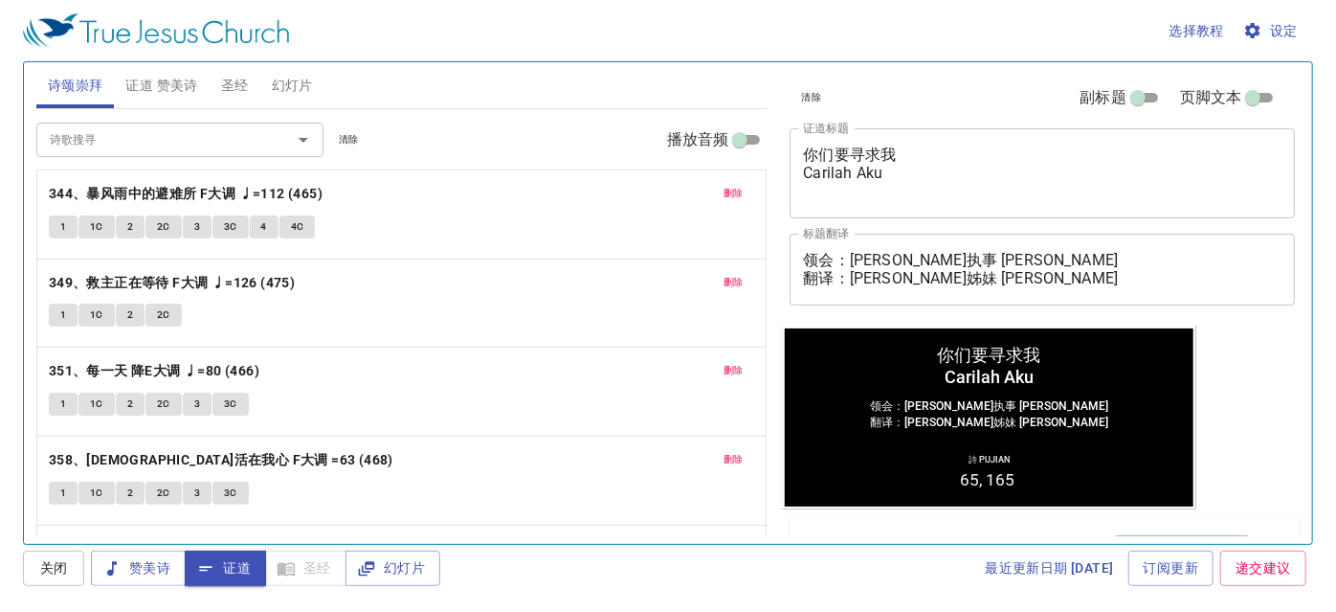
click at [140, 85] on span "证道 赞美诗" at bounding box center [161, 86] width 72 height 24
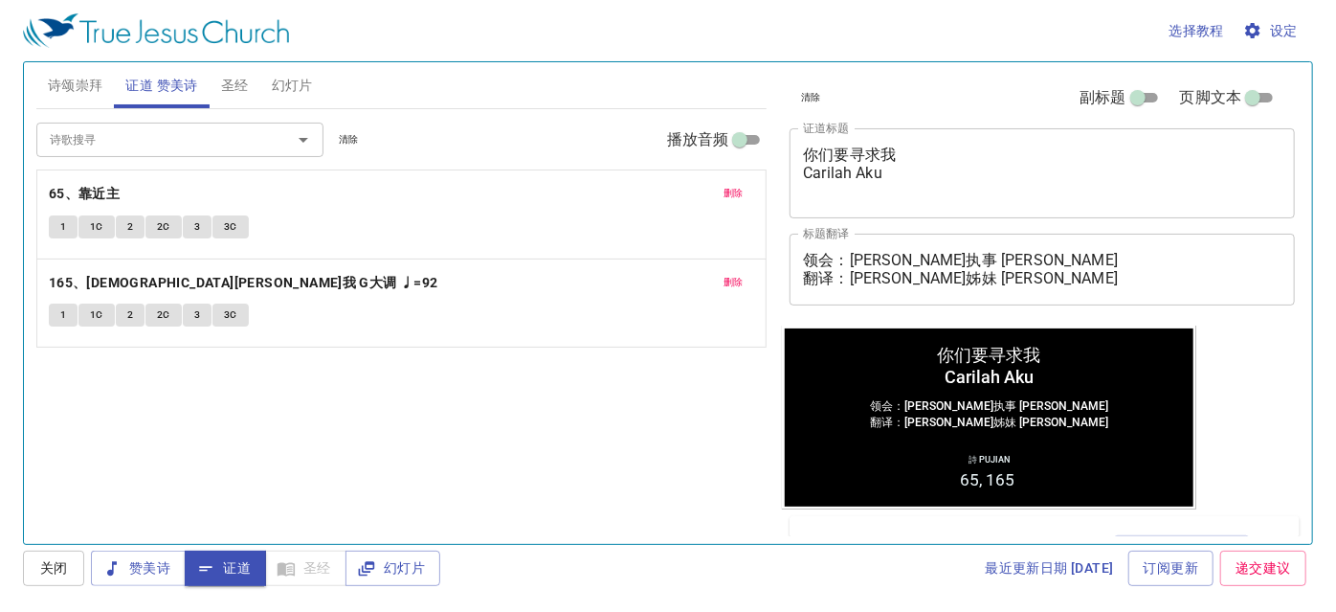
click at [653, 437] on div "诗歌搜寻 诗歌搜寻 清除 播放音频 删除 65、靠近主 1 1C 2 2C 3 3C 删除 165、耶稣怀抱我 G大调 ♩=92 1 1C 2 2C 3 3C" at bounding box center [401, 318] width 731 height 418
click at [85, 191] on b "65、靠近主" at bounding box center [84, 194] width 71 height 24
click at [60, 223] on span "1" at bounding box center [63, 226] width 6 height 17
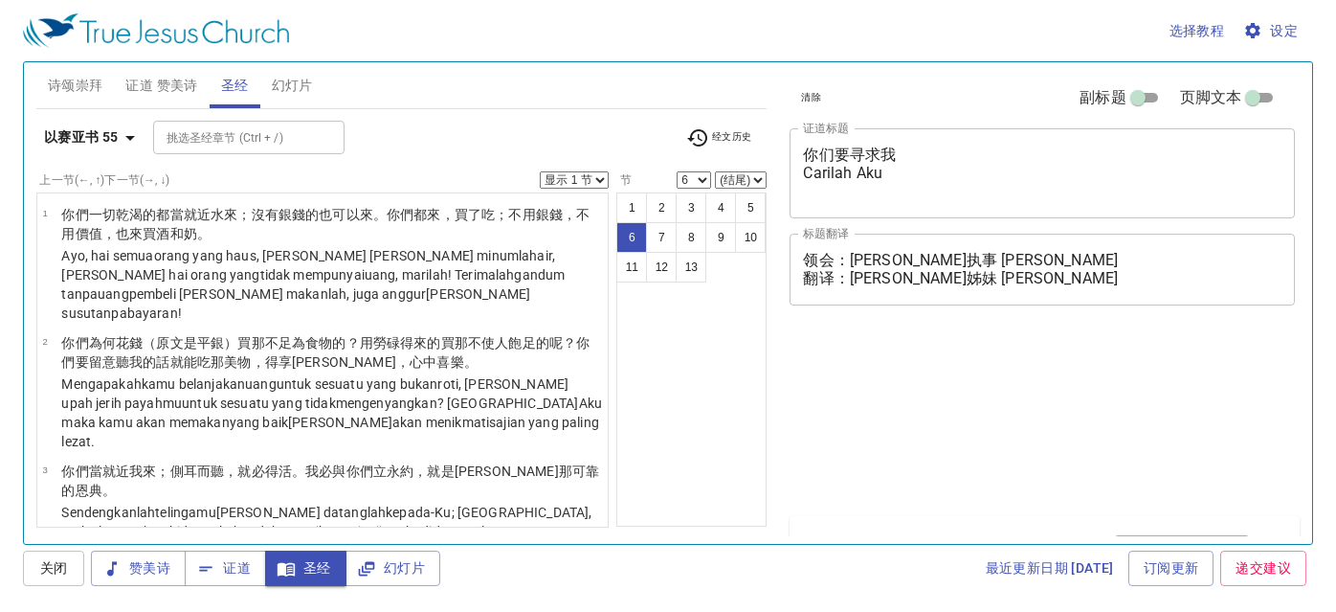
select select "6"
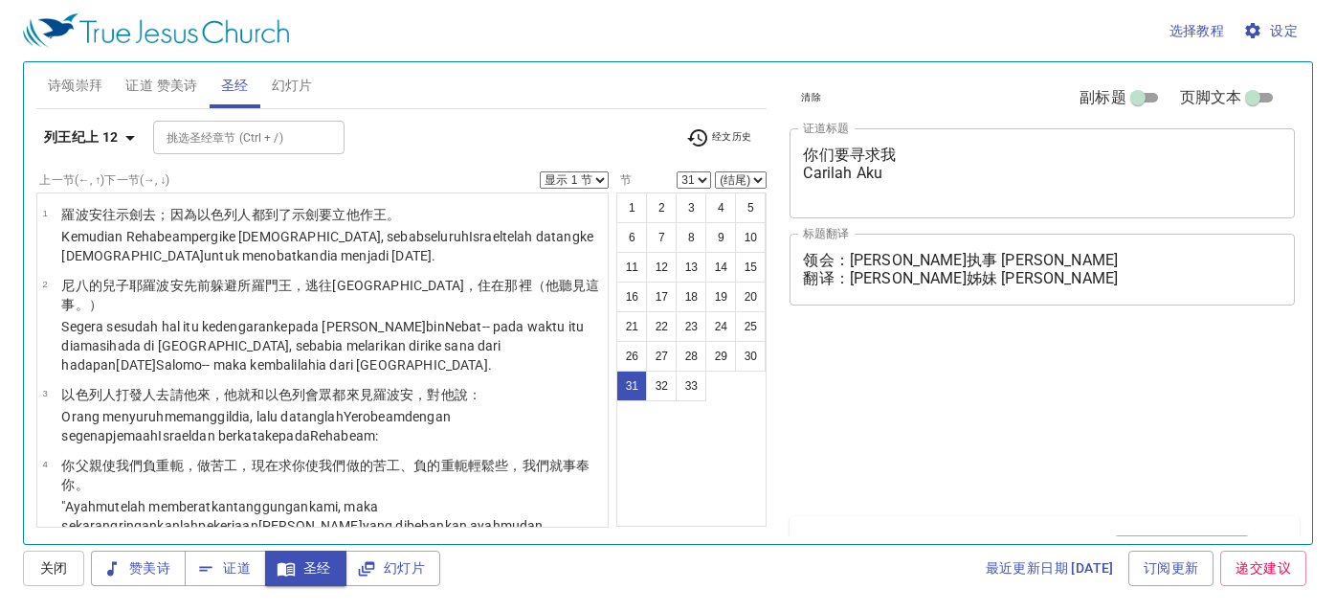
select select "31"
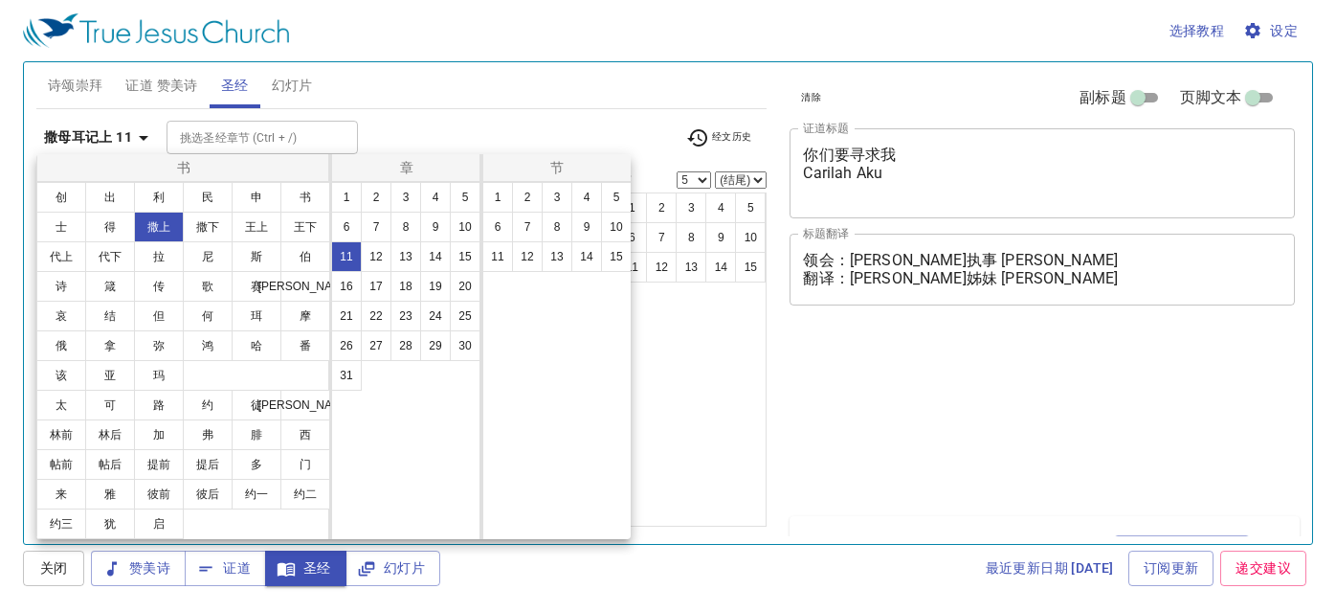
select select "5"
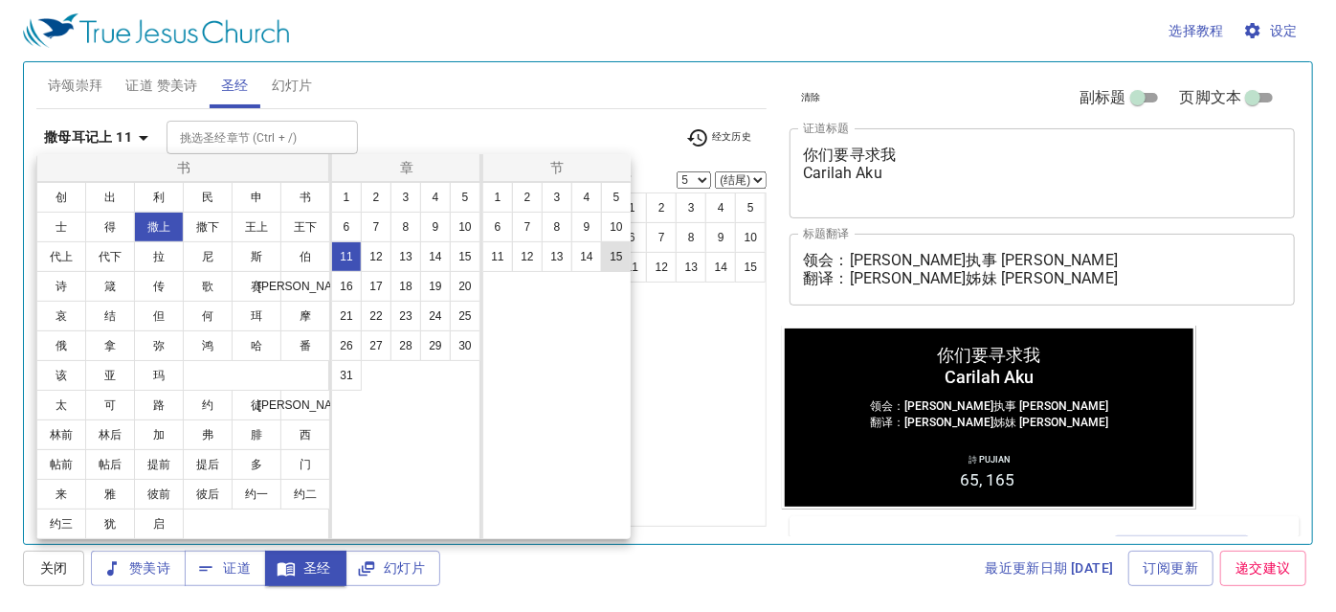
scroll to position [107, 0]
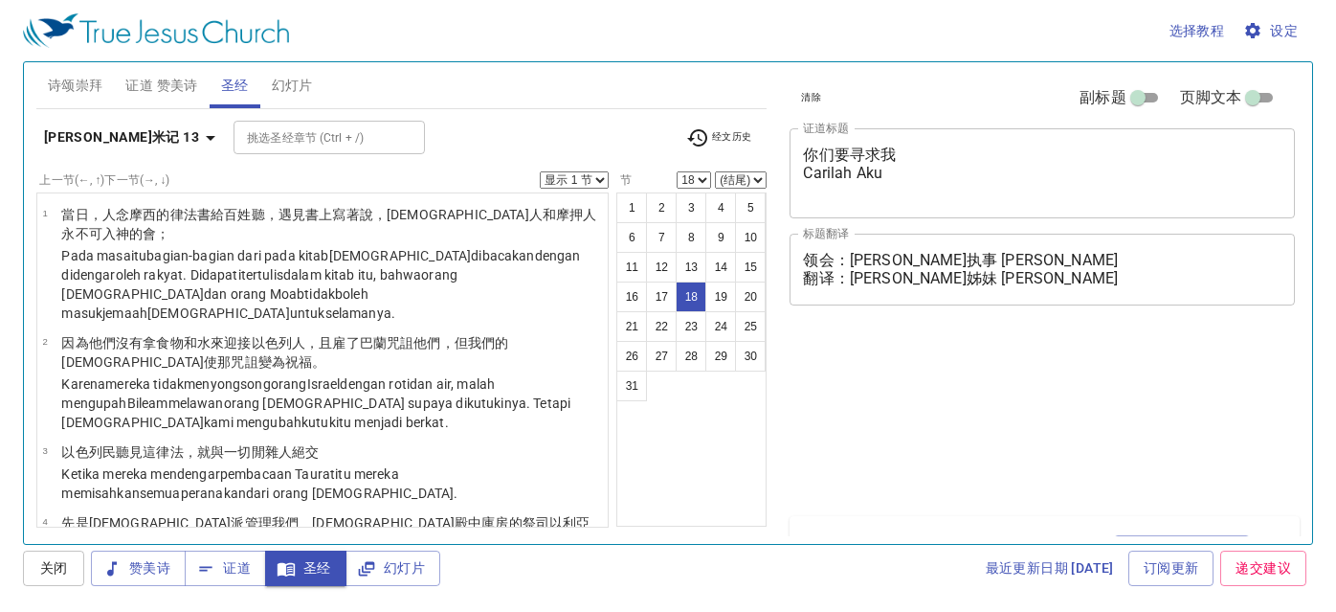
select select "18"
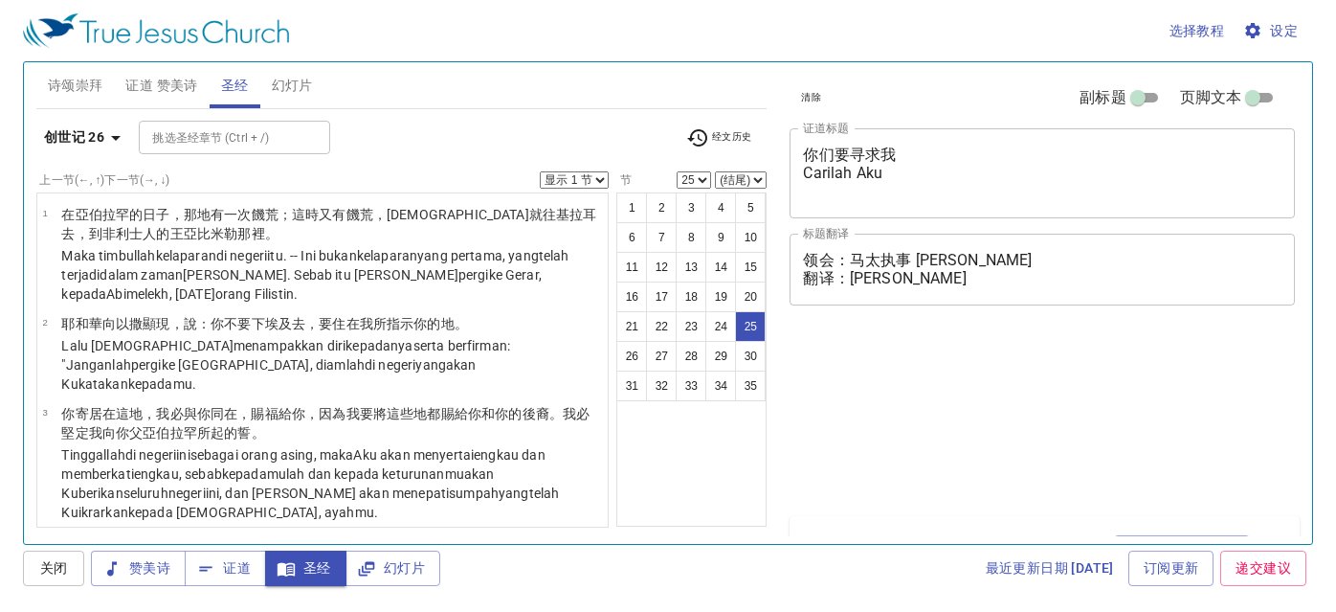
select select "25"
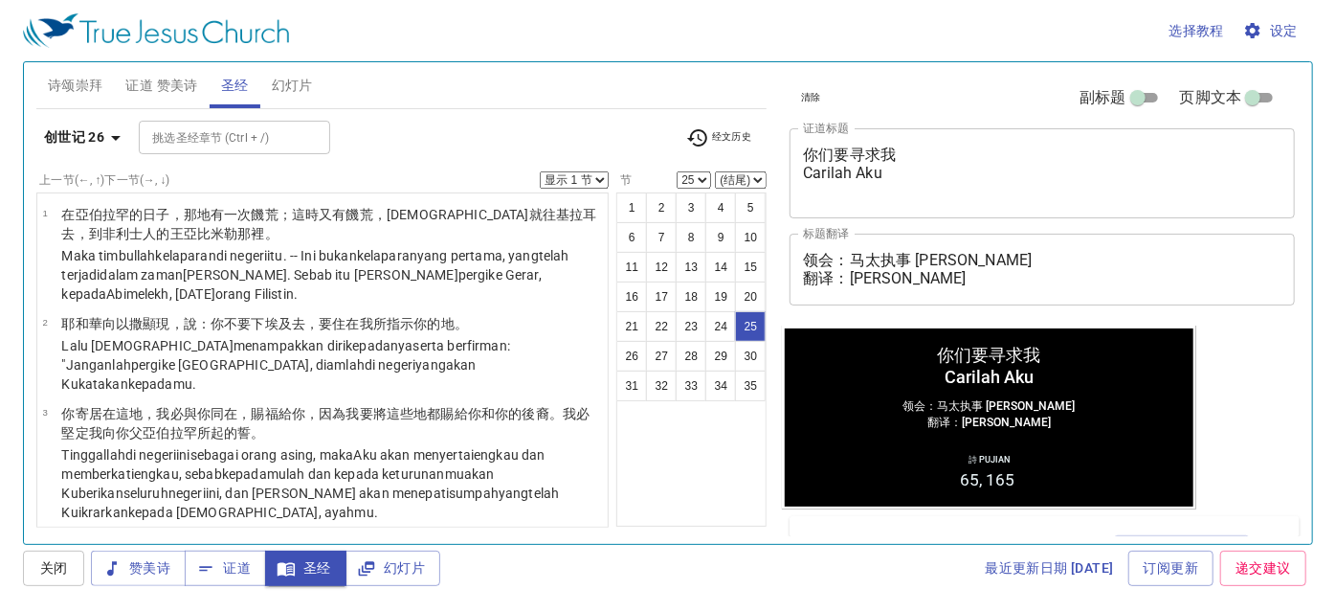
scroll to position [107, 0]
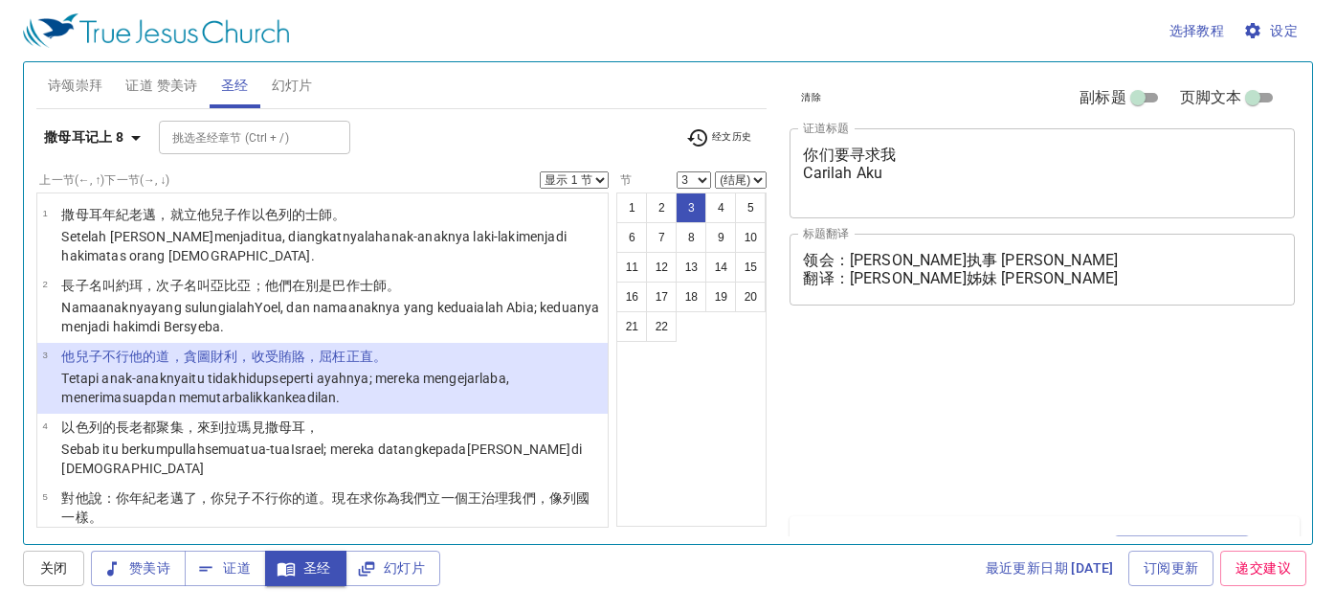
select select "3"
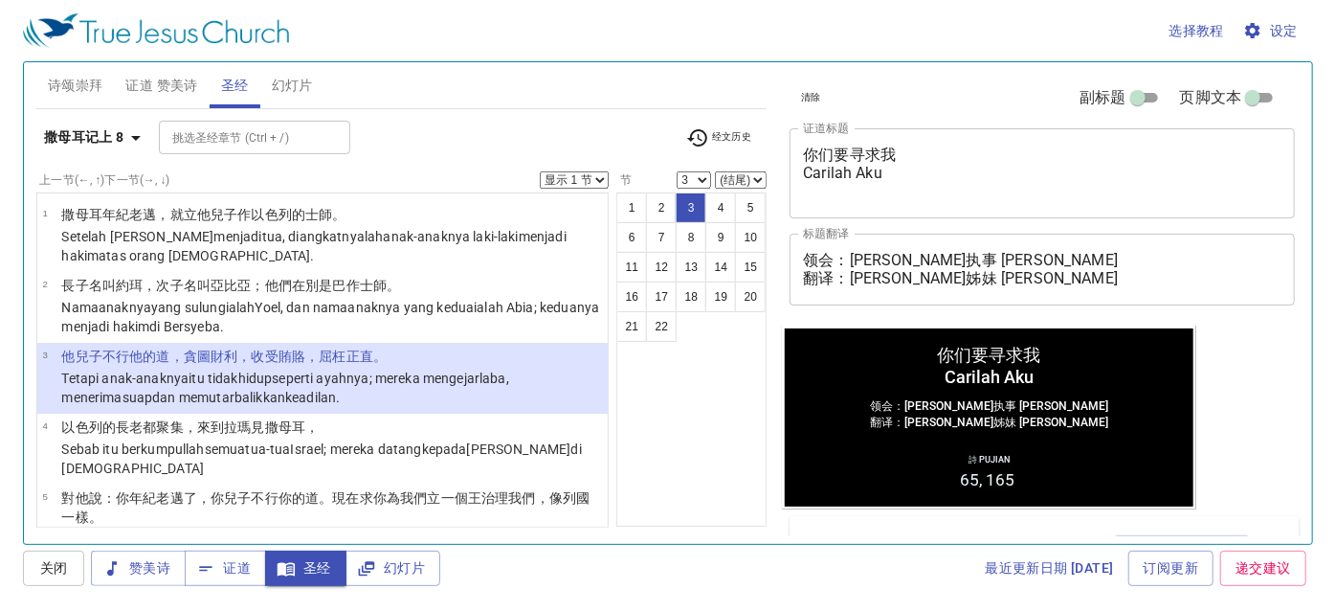
scroll to position [107, 0]
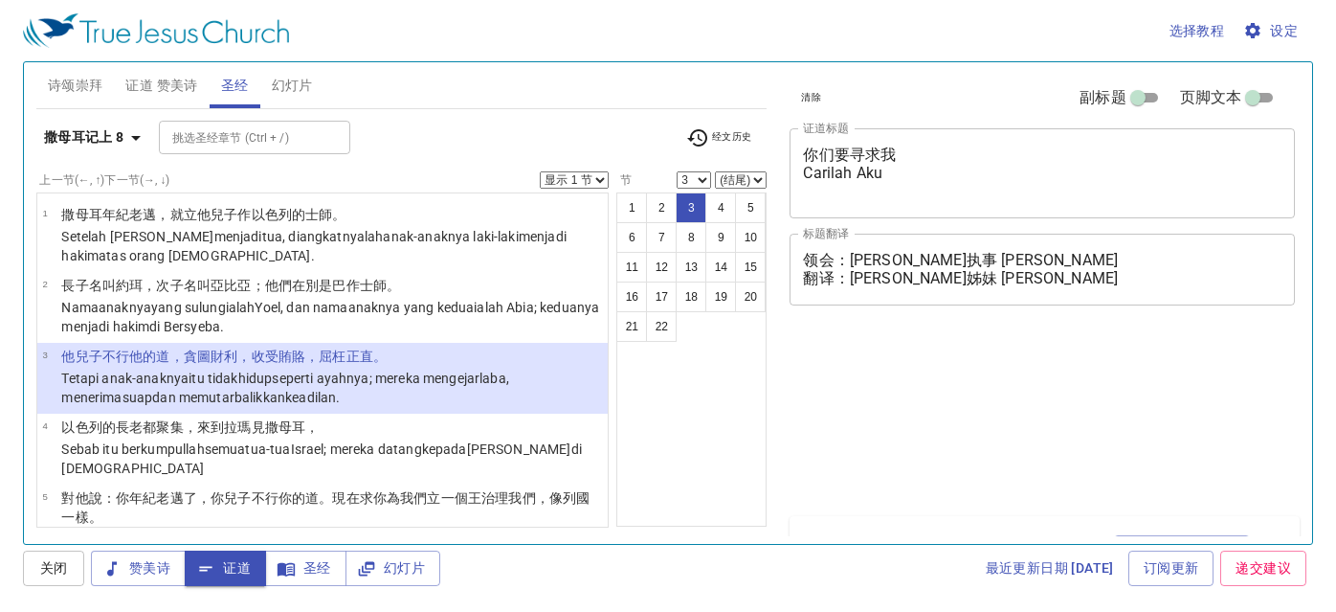
select select "3"
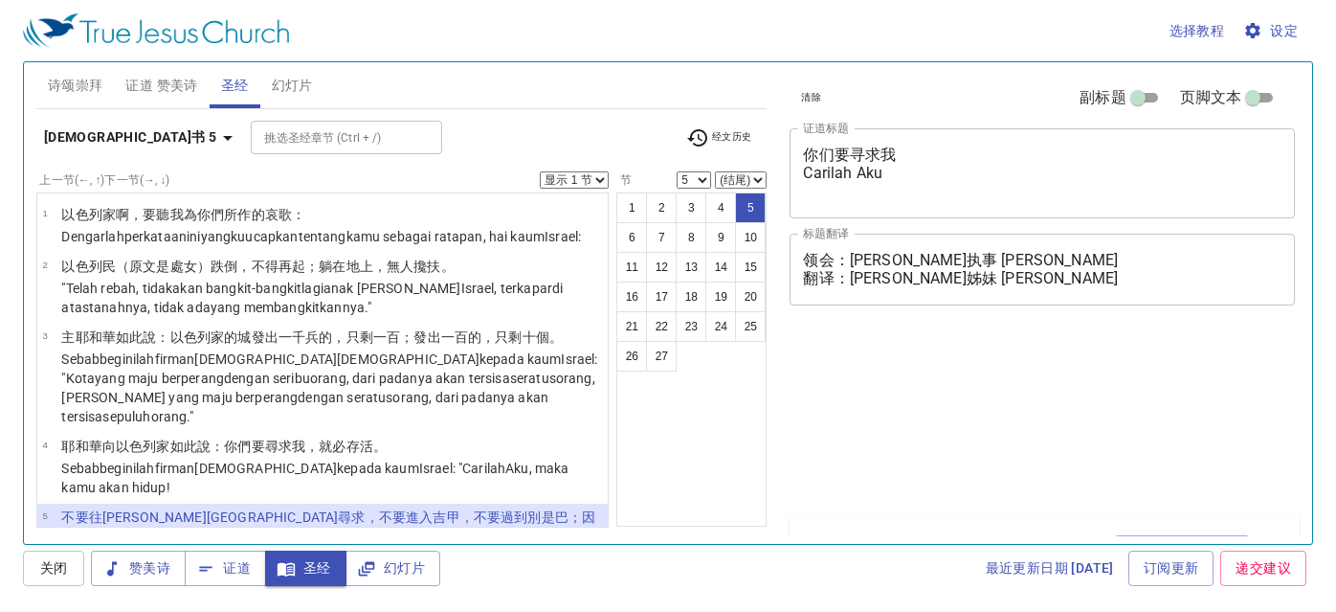
select select "5"
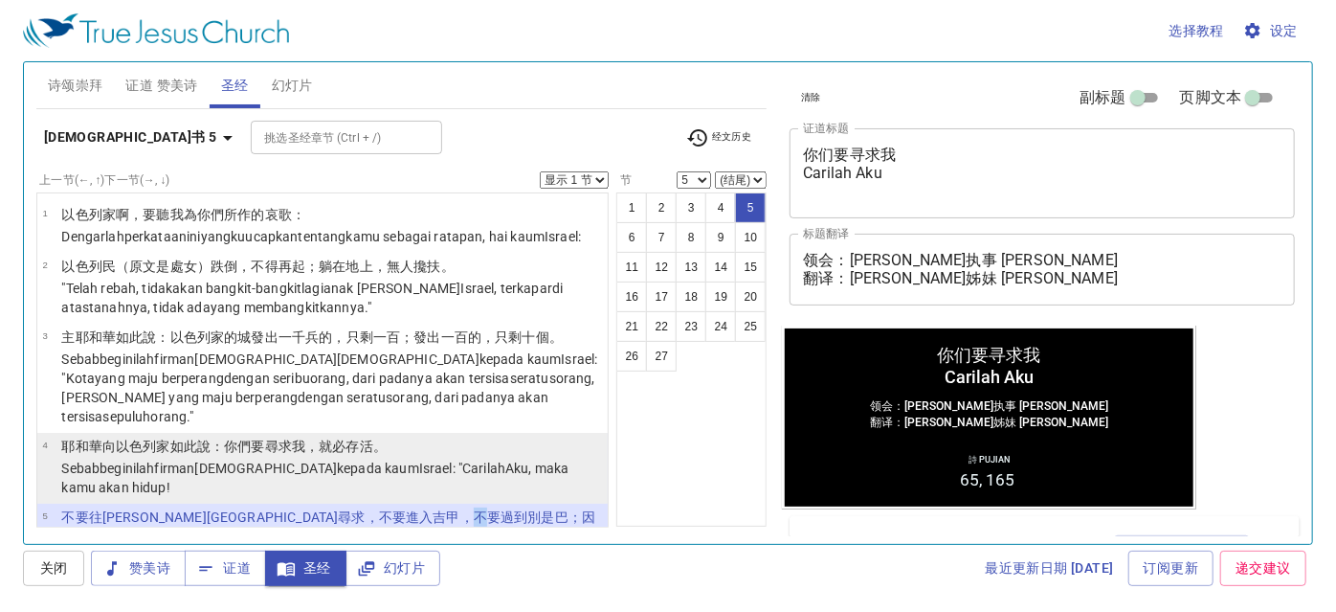
click at [706, 434] on div "1 2 3 4 5 6 7 8 9 10 11 12 13 14 15 16 17 18 19 20 21 22 23 24 25 26 27" at bounding box center [692, 359] width 150 height 334
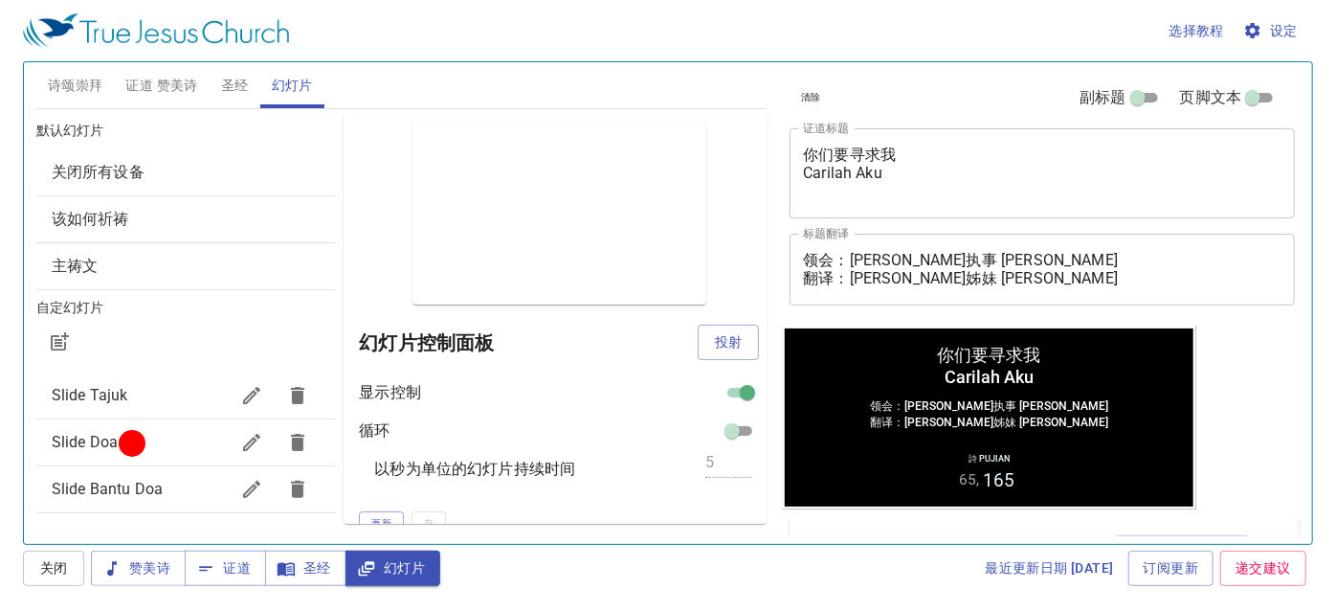
scroll to position [107, 0]
